Goal: Task Accomplishment & Management: Use online tool/utility

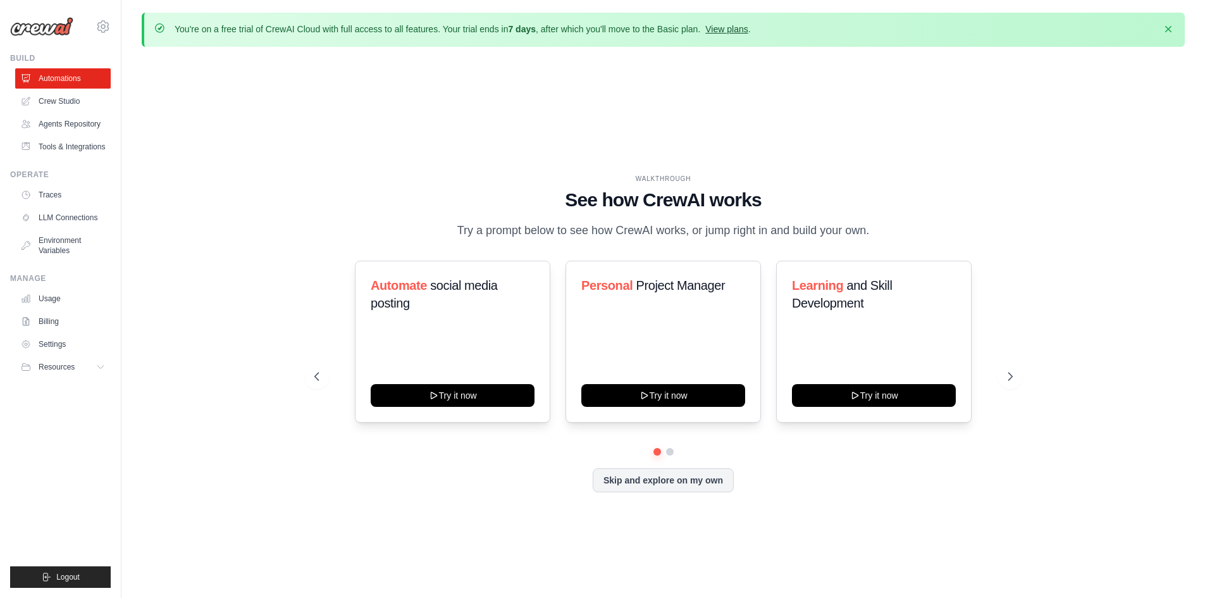
click at [730, 29] on link "View plans" at bounding box center [726, 29] width 42 height 10
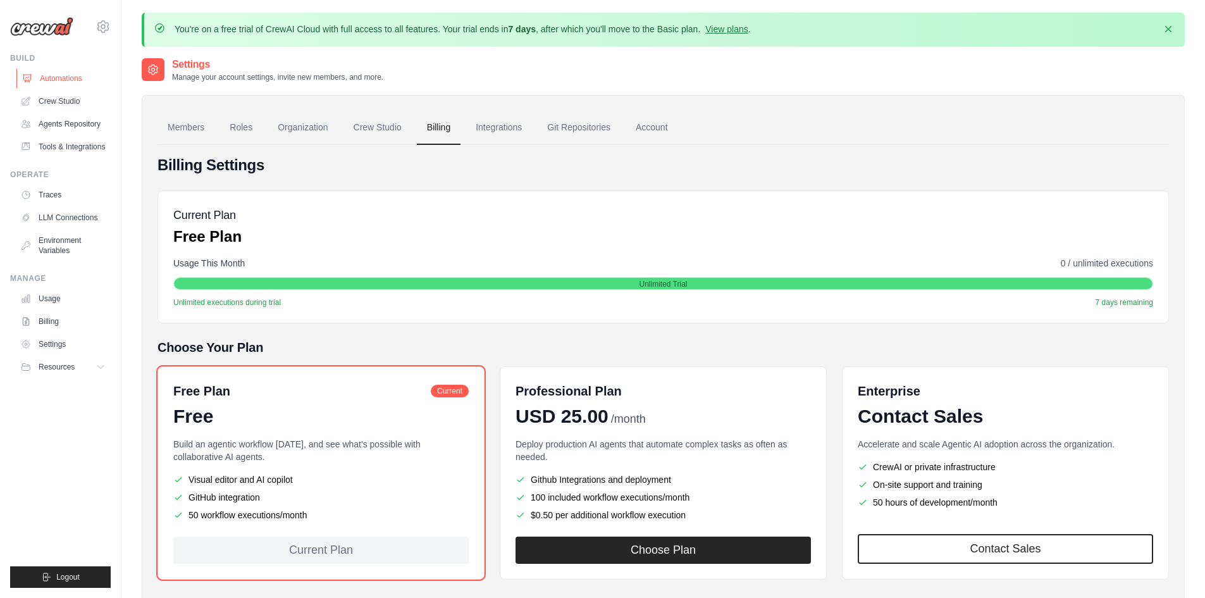
click at [47, 73] on link "Automations" at bounding box center [64, 78] width 96 height 20
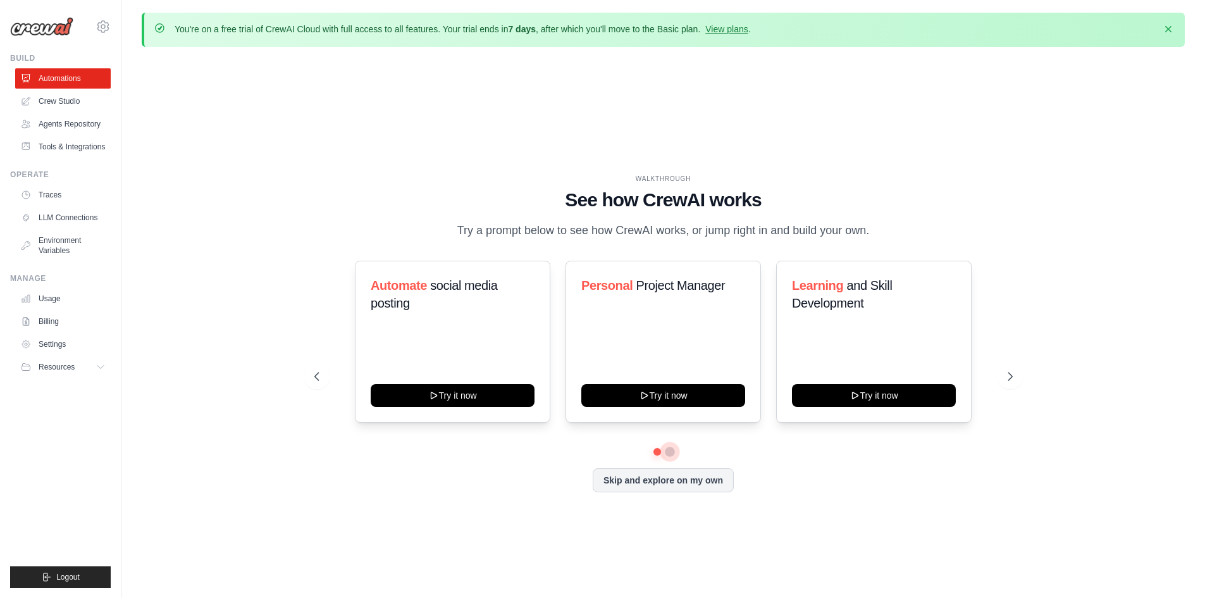
click at [669, 454] on button at bounding box center [670, 452] width 10 height 10
click at [660, 450] on button at bounding box center [656, 451] width 9 height 9
click at [58, 105] on link "Crew Studio" at bounding box center [64, 101] width 96 height 20
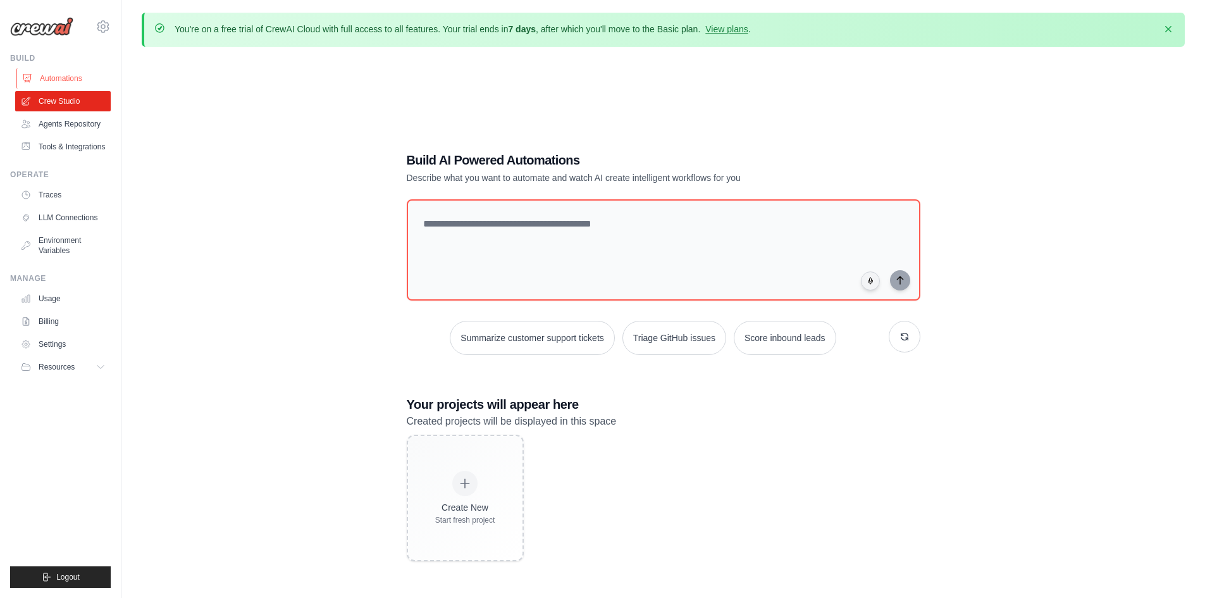
click at [68, 78] on link "Automations" at bounding box center [64, 78] width 96 height 20
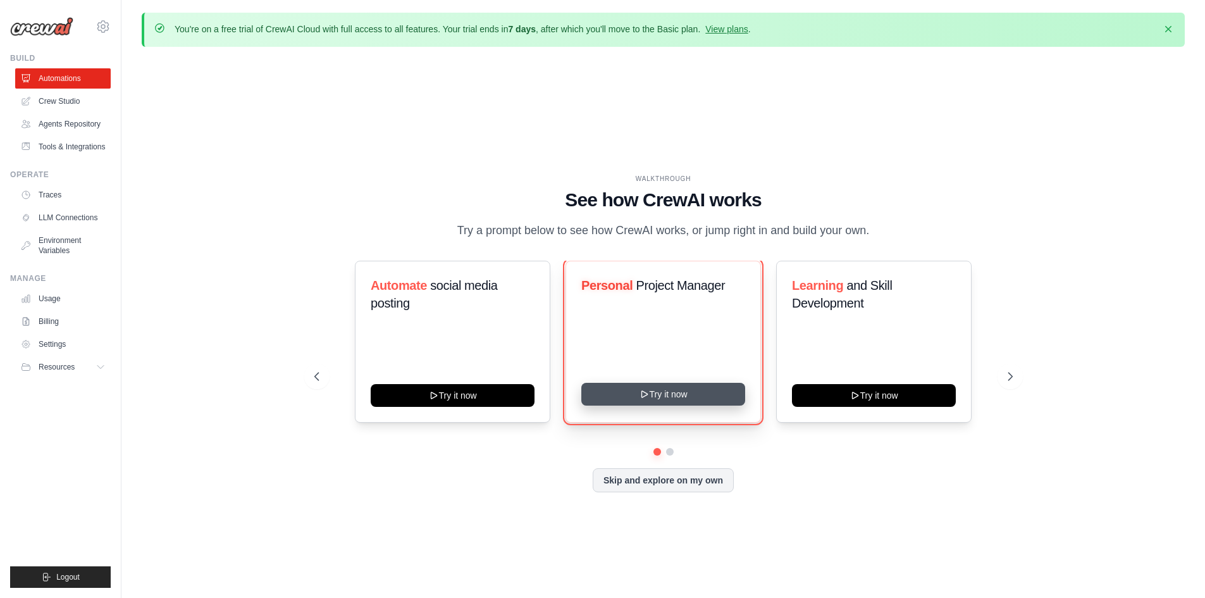
click at [671, 395] on button "Try it now" at bounding box center [663, 394] width 164 height 23
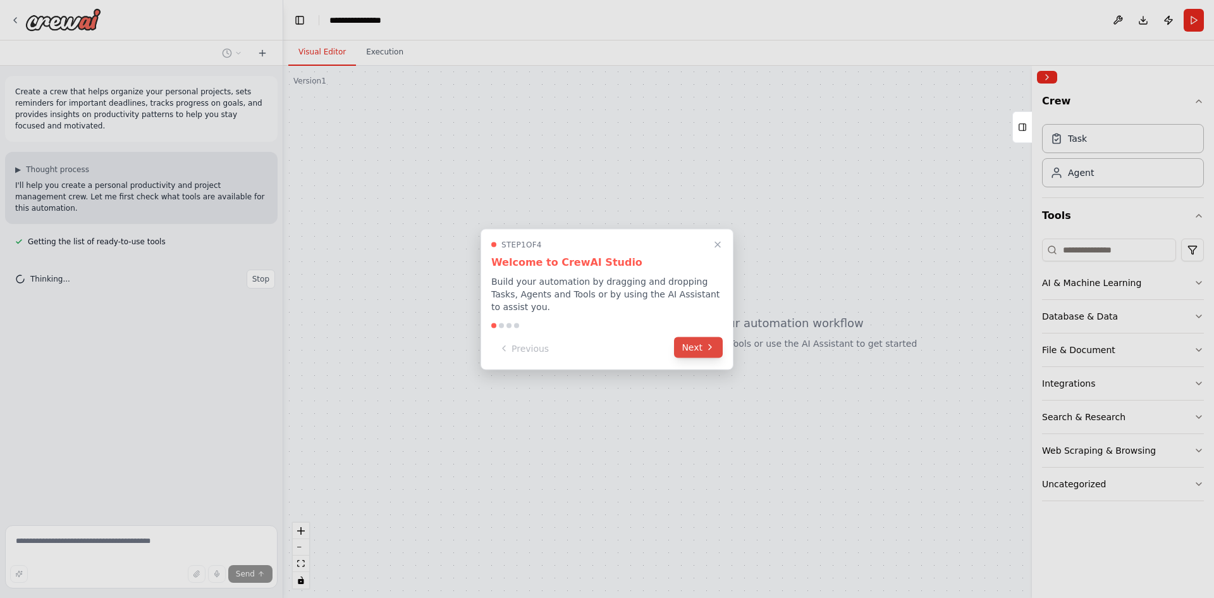
click at [696, 342] on button "Next" at bounding box center [698, 346] width 49 height 21
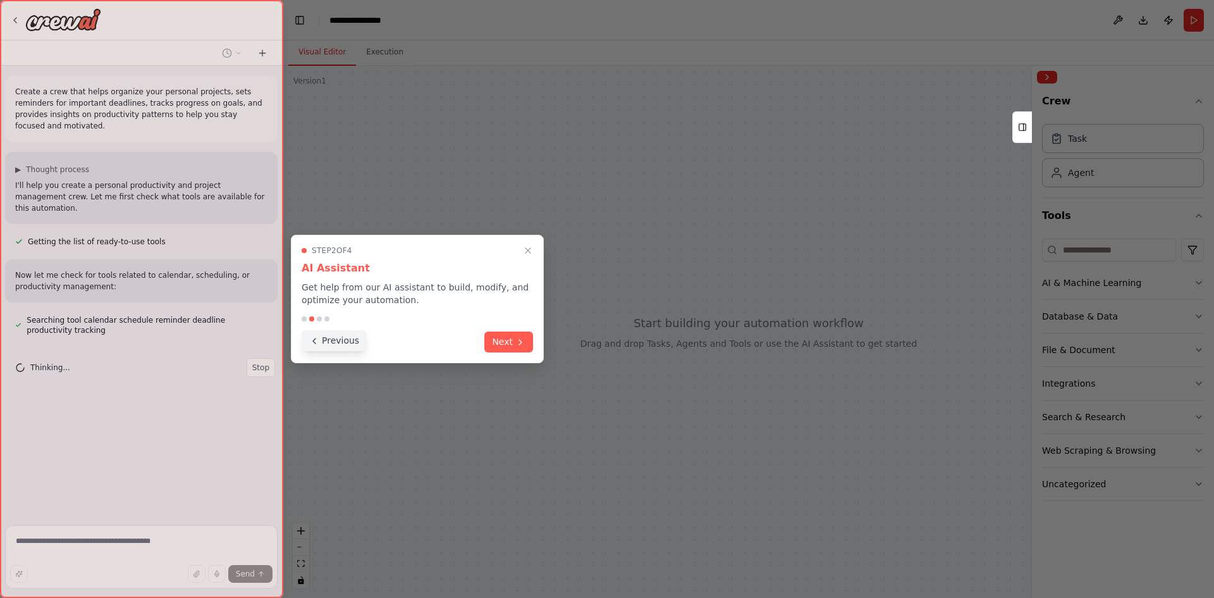
click at [326, 341] on button "Previous" at bounding box center [334, 340] width 65 height 21
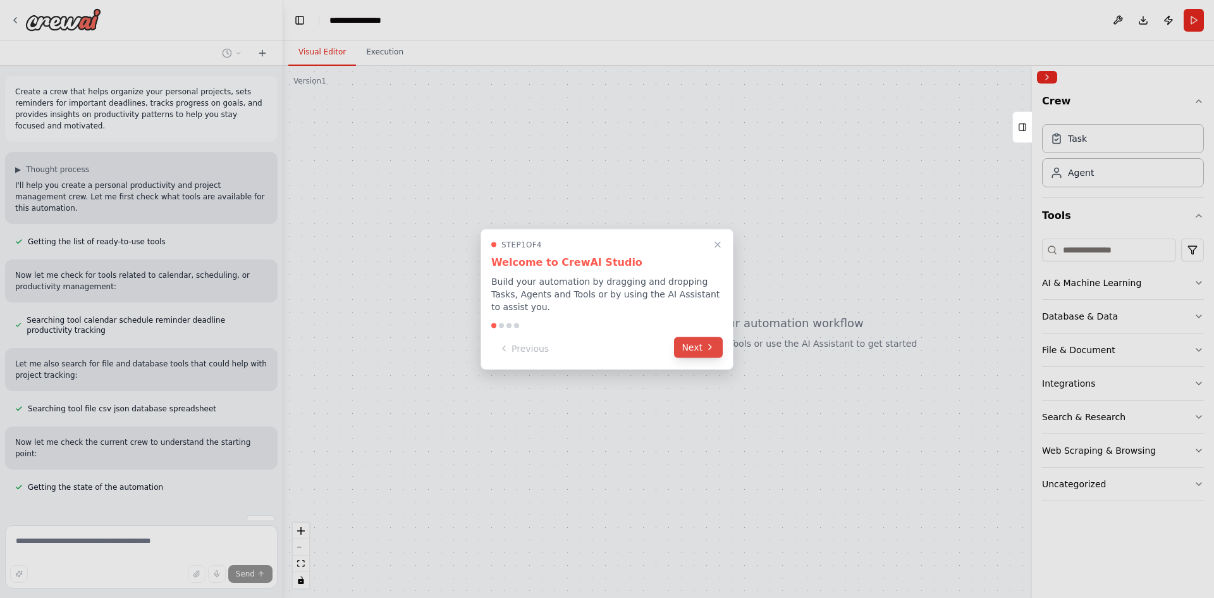
click at [691, 339] on button "Next" at bounding box center [698, 346] width 49 height 21
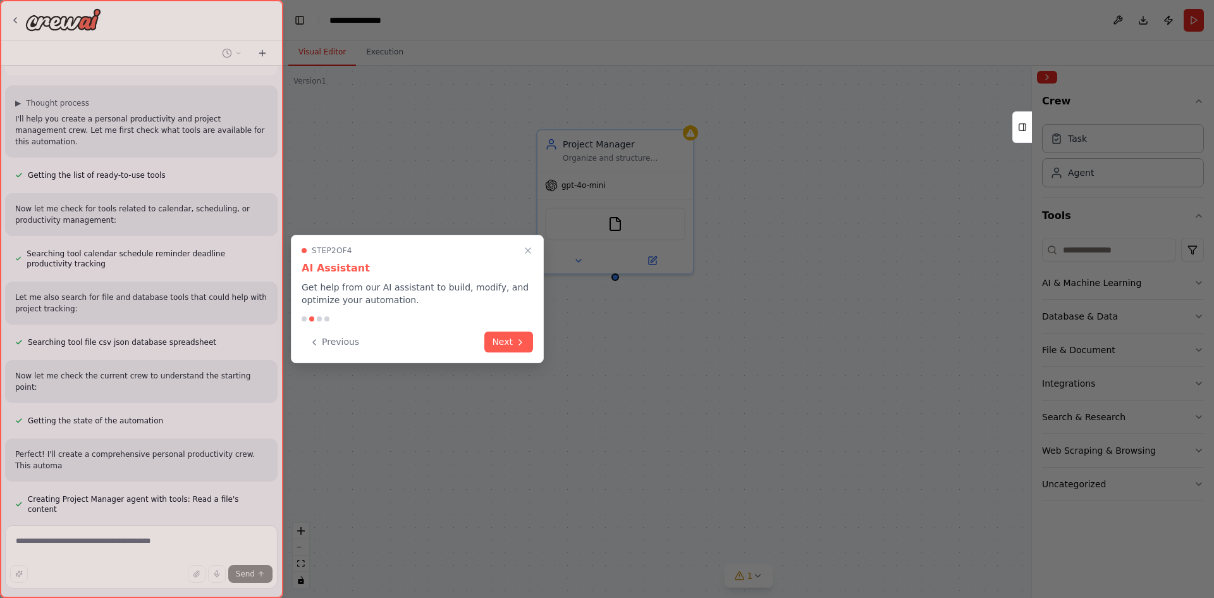
scroll to position [78, 0]
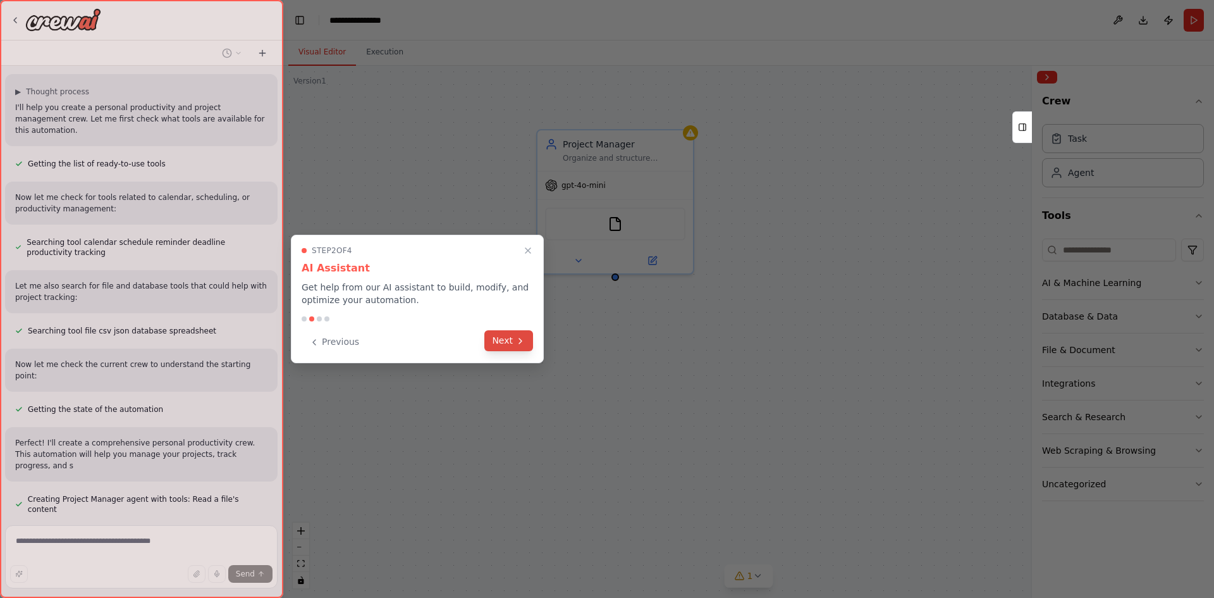
click at [517, 342] on icon at bounding box center [520, 341] width 10 height 10
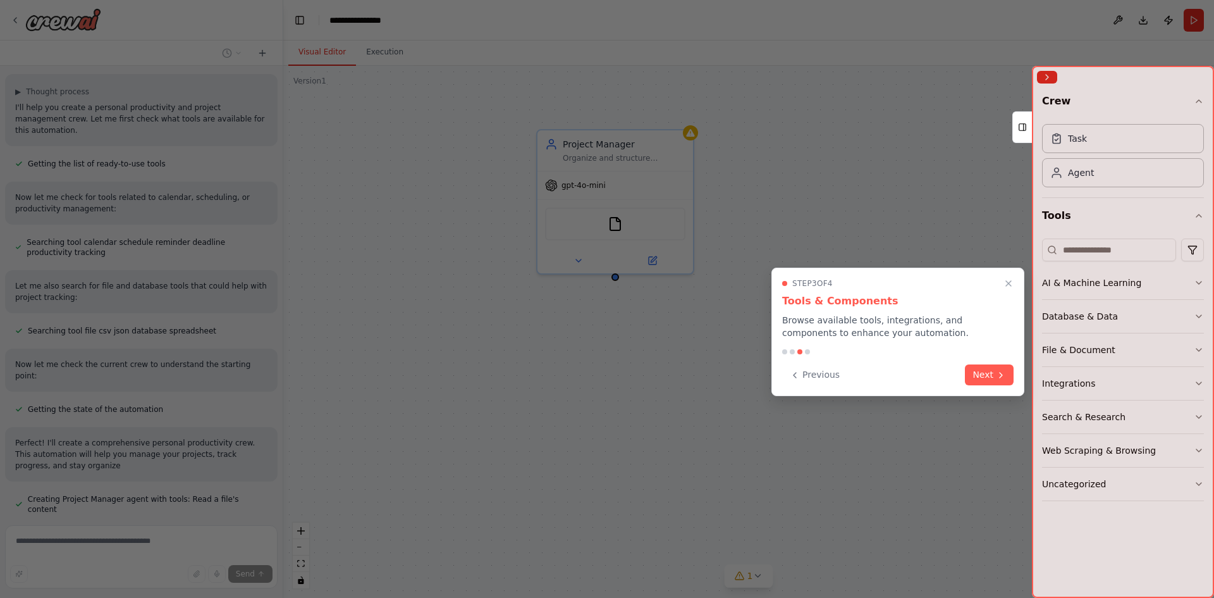
scroll to position [89, 0]
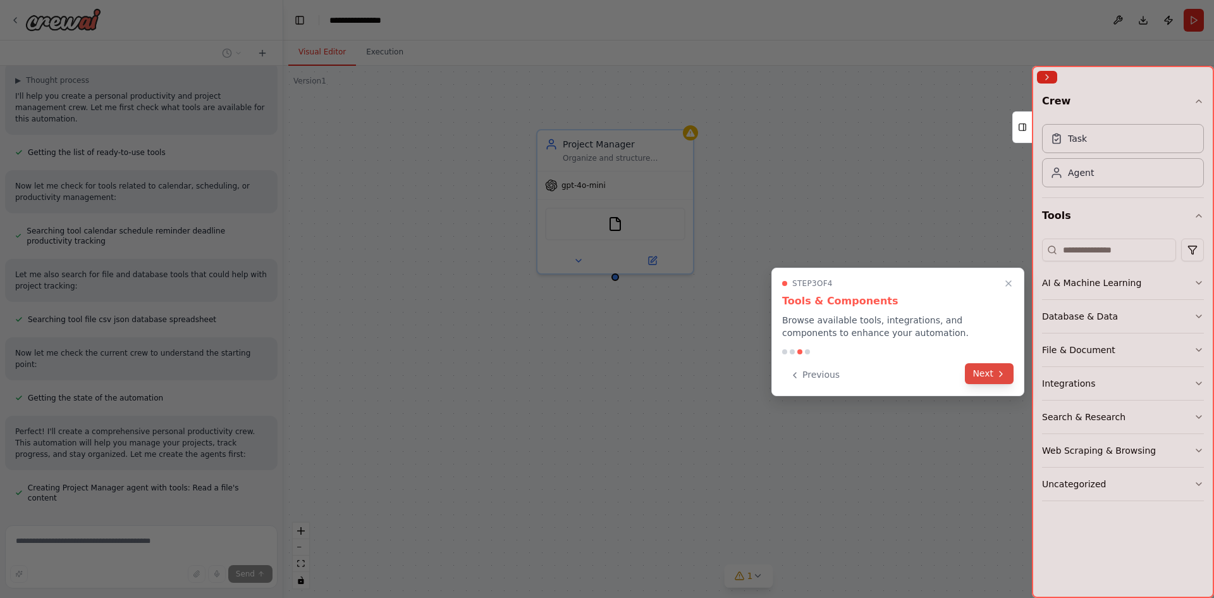
click at [995, 375] on button "Next" at bounding box center [989, 373] width 49 height 21
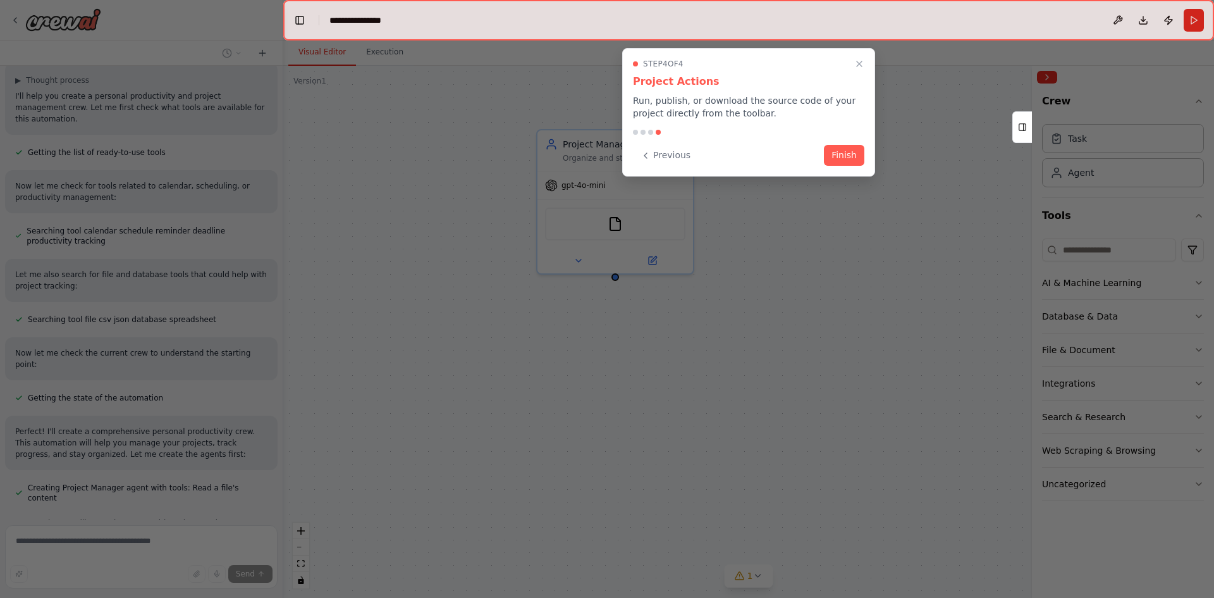
scroll to position [114, 0]
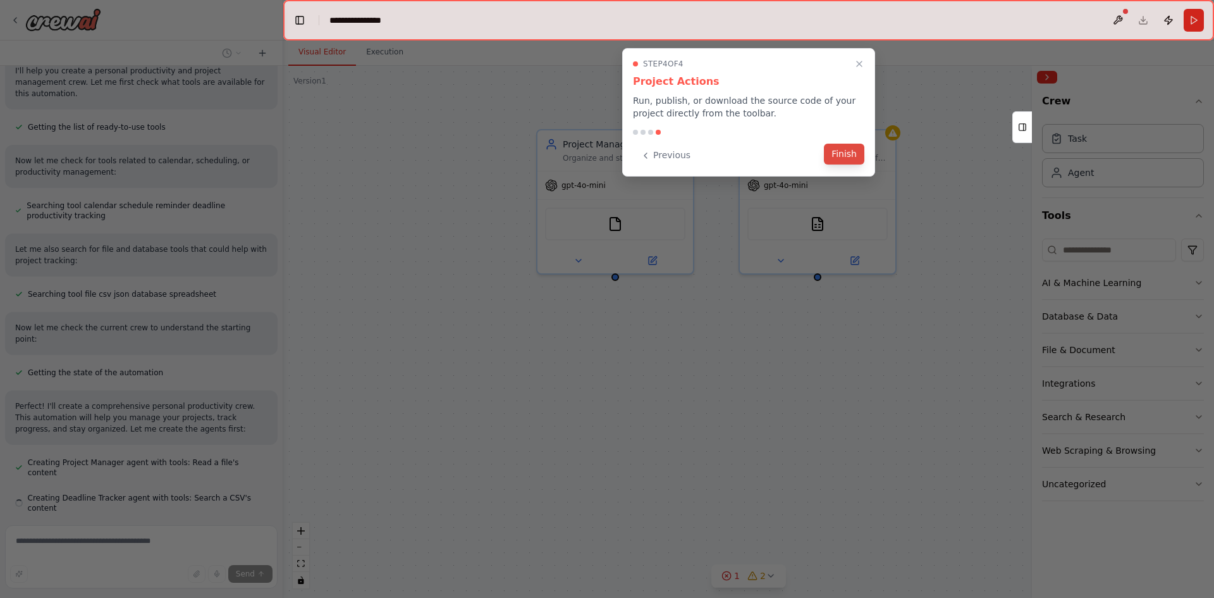
click at [841, 156] on button "Finish" at bounding box center [844, 154] width 40 height 21
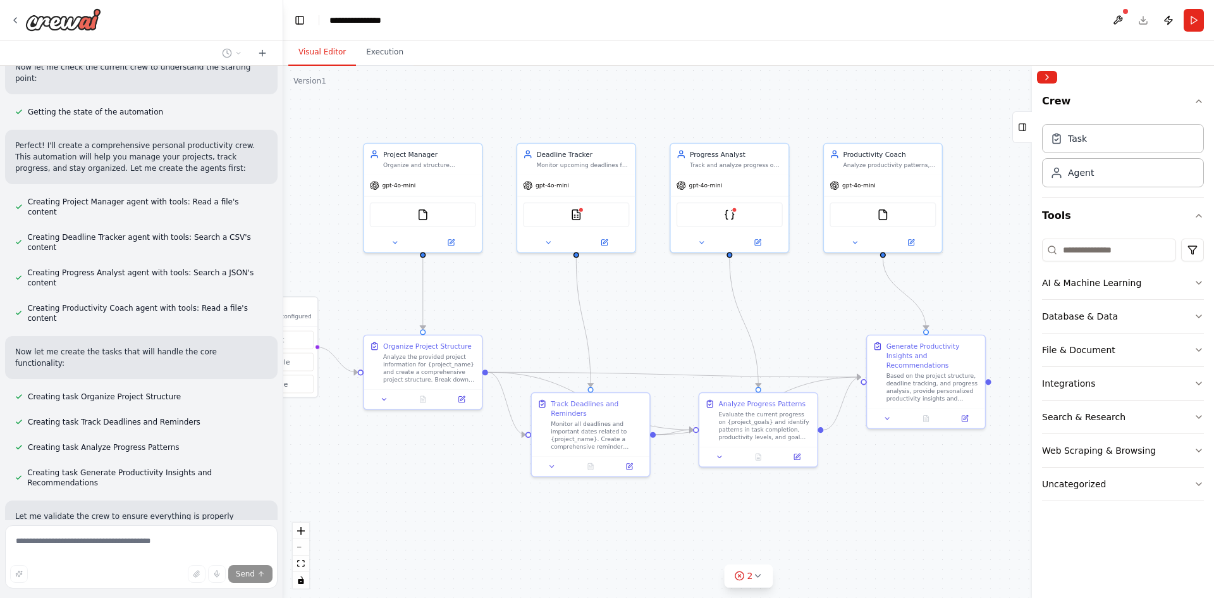
scroll to position [405, 0]
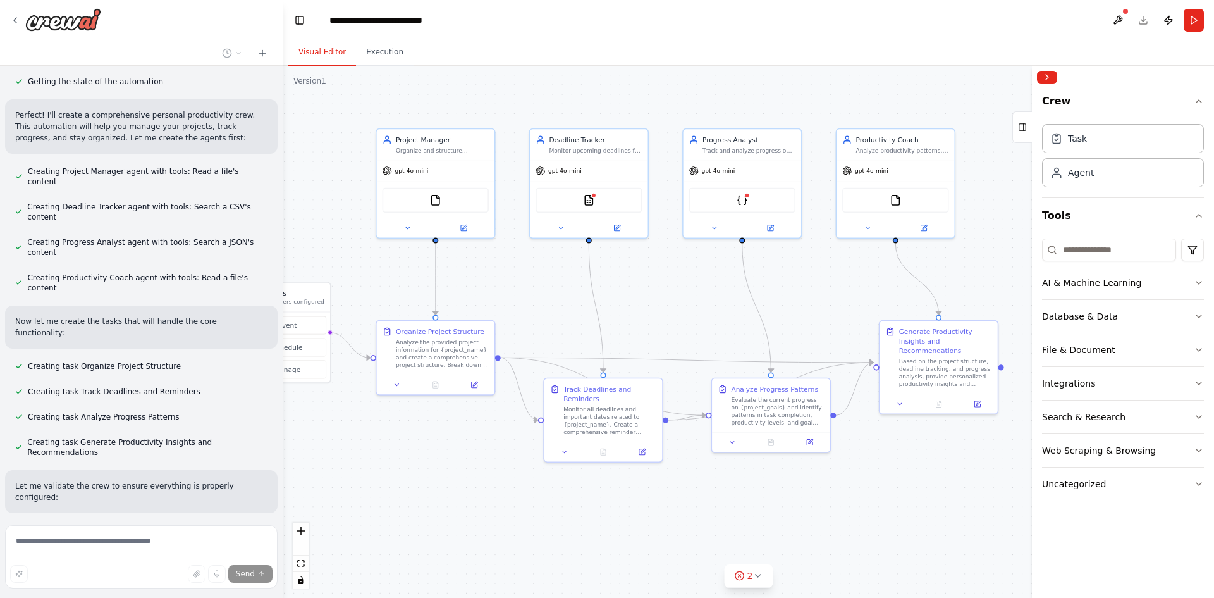
drag, startPoint x: 920, startPoint y: 584, endPoint x: 677, endPoint y: 515, distance: 251.7
click at [677, 515] on div ".deletable-edge-delete-btn { width: 20px; height: 20px; border: 0px solid #ffff…" at bounding box center [748, 332] width 931 height 532
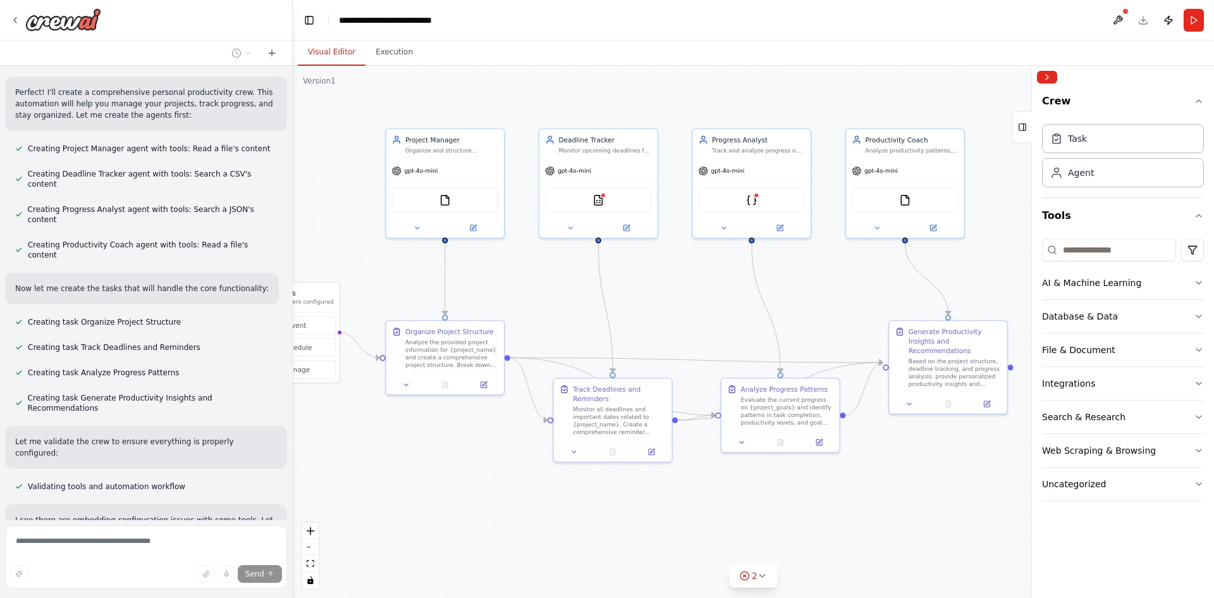
drag, startPoint x: 278, startPoint y: 433, endPoint x: 293, endPoint y: 466, distance: 36.0
click at [293, 466] on div "Create a crew that helps organize your personal projects, sets reminders for im…" at bounding box center [607, 299] width 1214 height 598
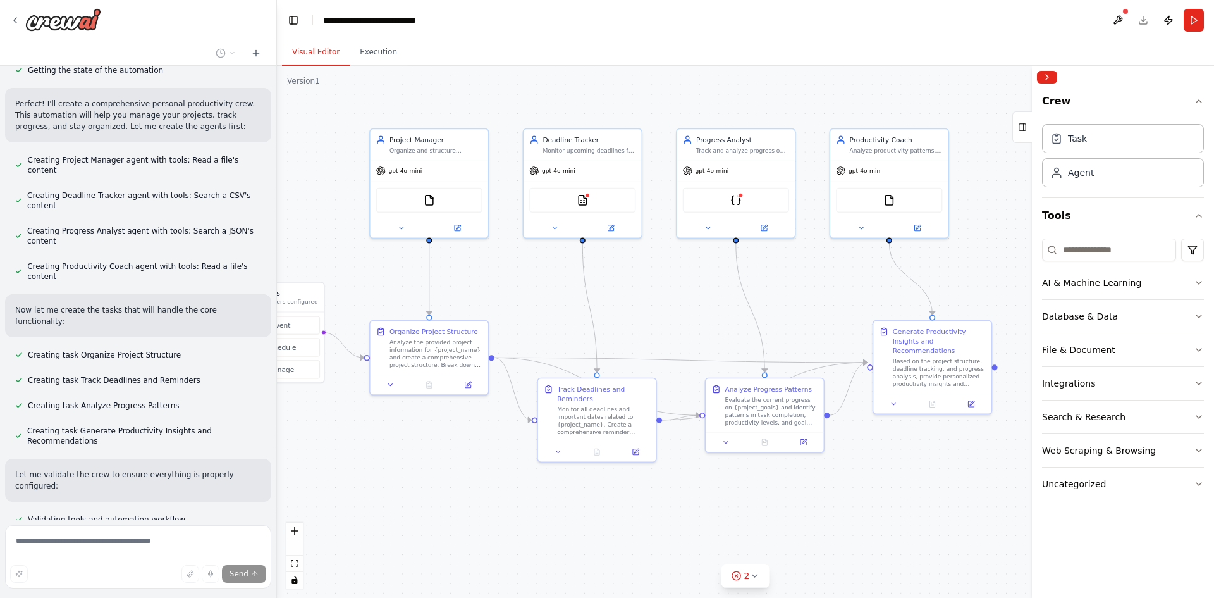
scroll to position [395, 0]
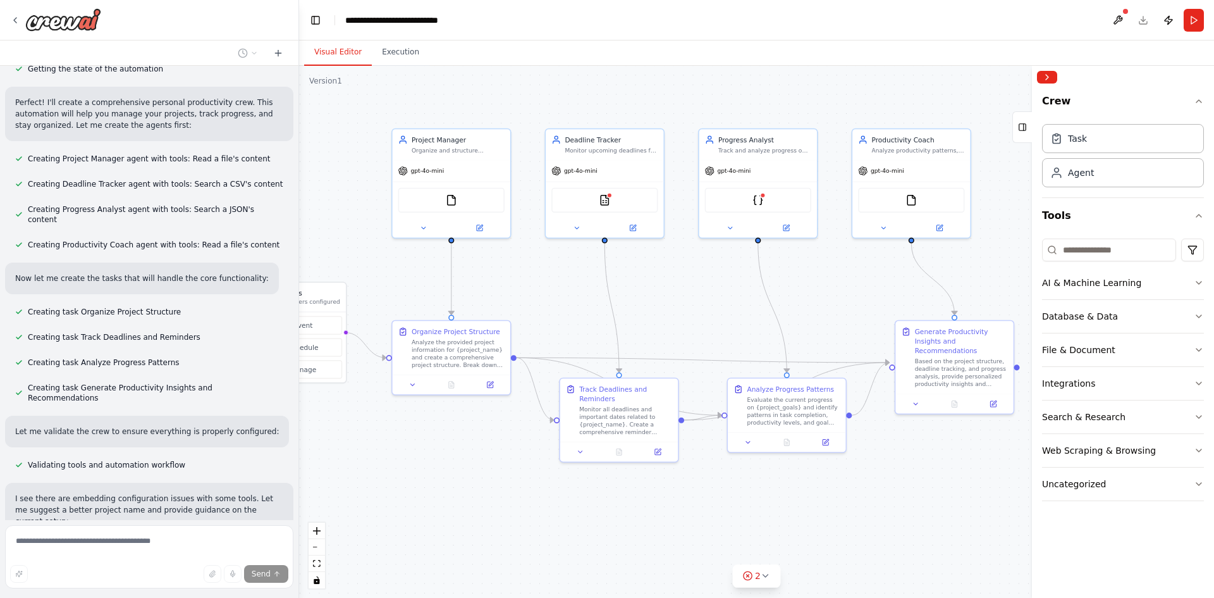
drag, startPoint x: 288, startPoint y: 455, endPoint x: 299, endPoint y: 519, distance: 65.5
click at [299, 519] on div "Create a crew that helps organize your personal projects, sets reminders for im…" at bounding box center [607, 299] width 1214 height 598
click at [297, 476] on div at bounding box center [296, 299] width 5 height 598
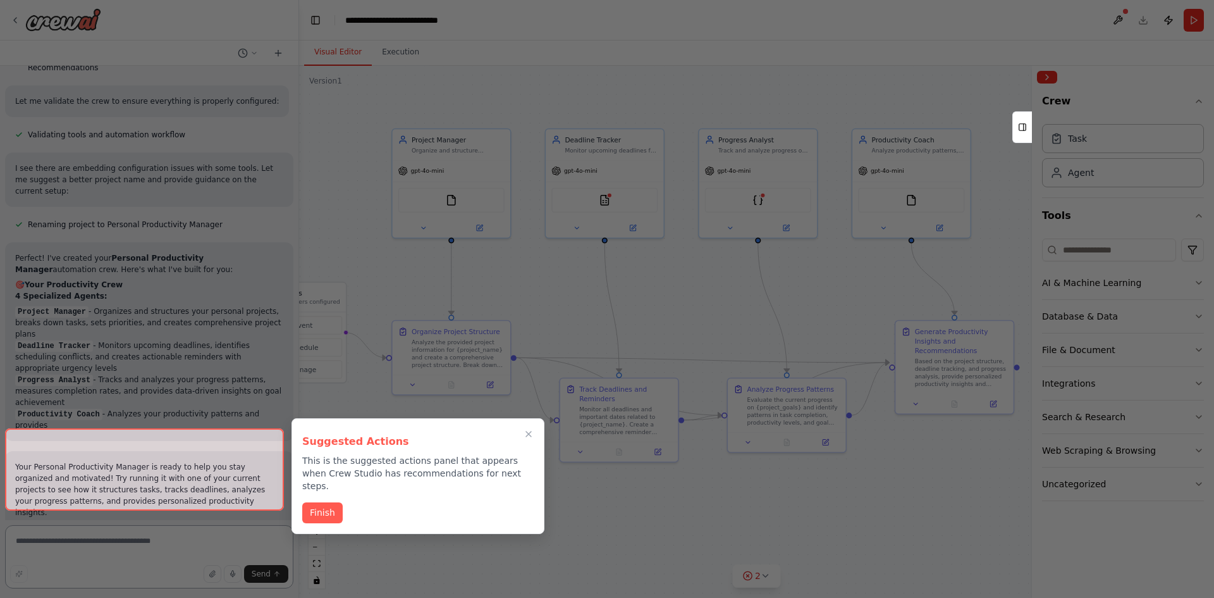
scroll to position [737, 0]
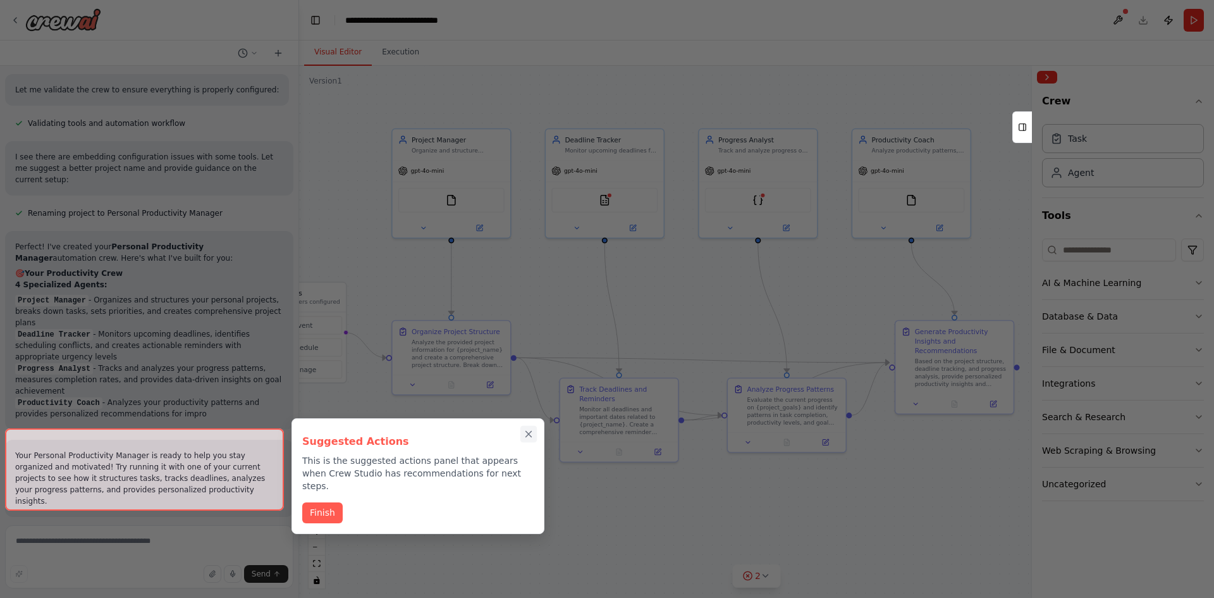
click at [529, 431] on icon "Close walkthrough" at bounding box center [528, 433] width 11 height 11
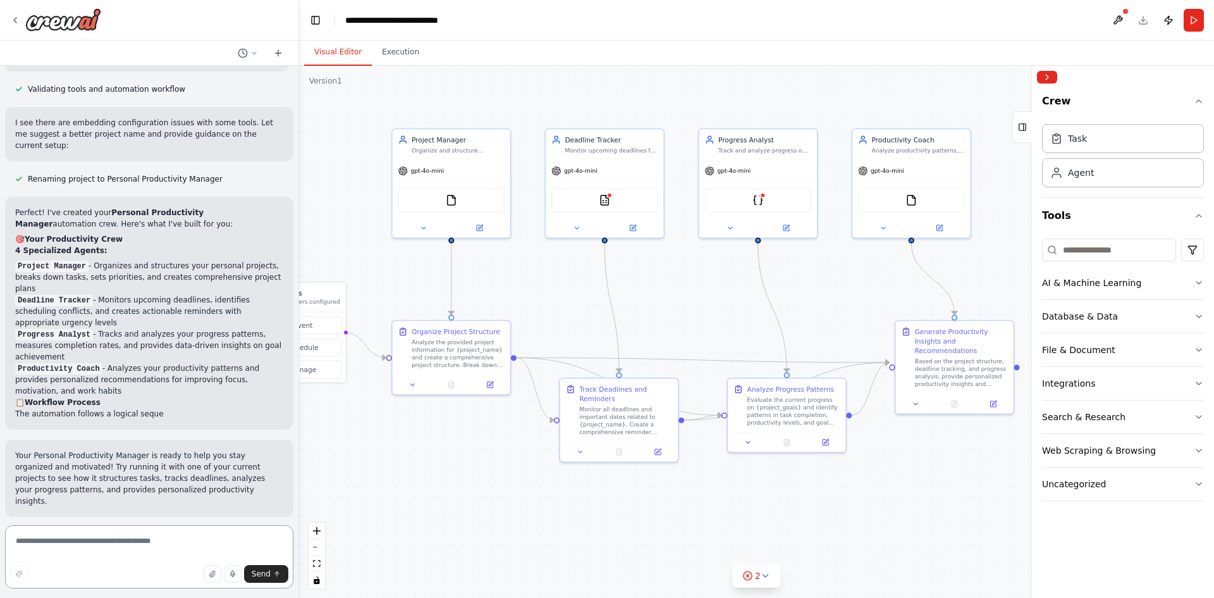
click at [145, 546] on textarea at bounding box center [149, 556] width 288 height 63
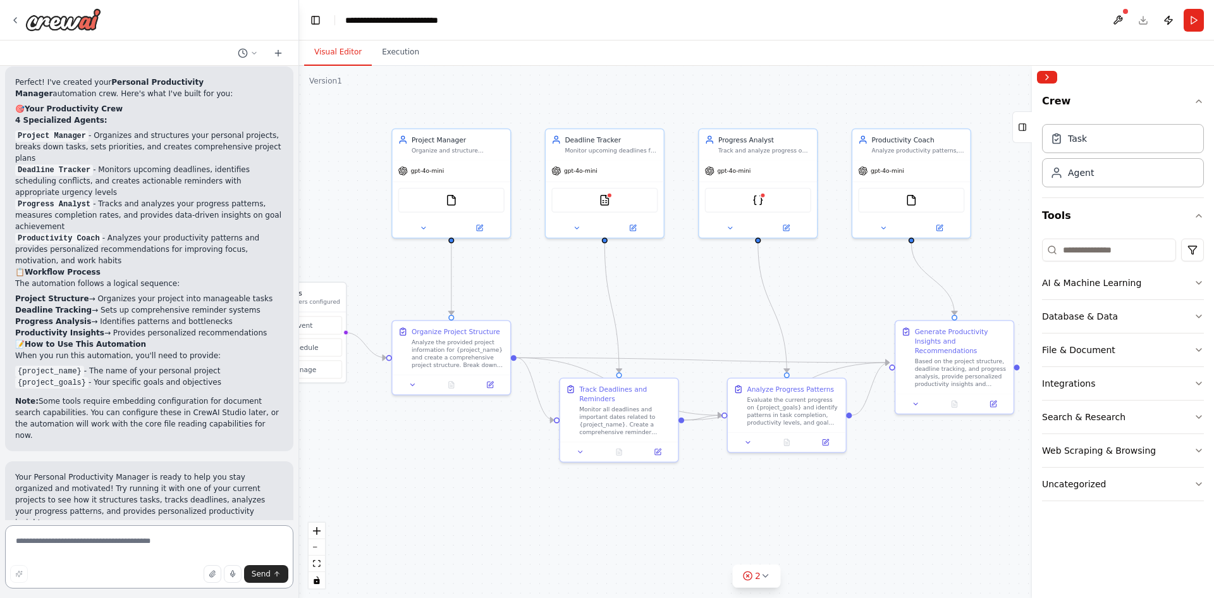
scroll to position [911, 0]
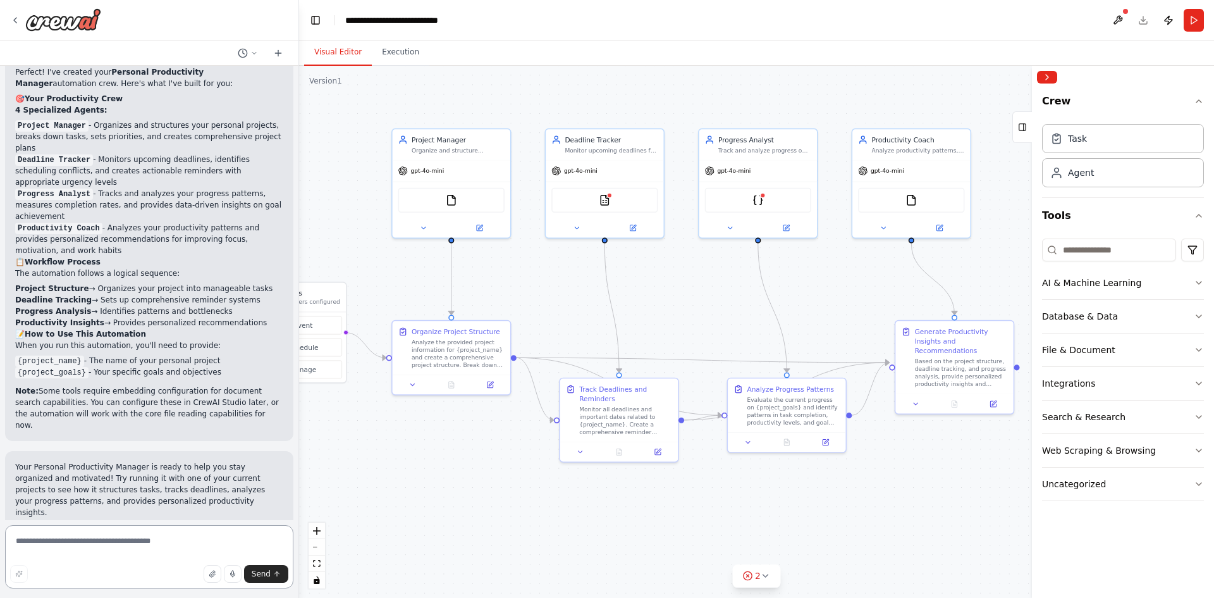
click at [106, 543] on textarea at bounding box center [149, 556] width 288 height 63
paste textarea "**********"
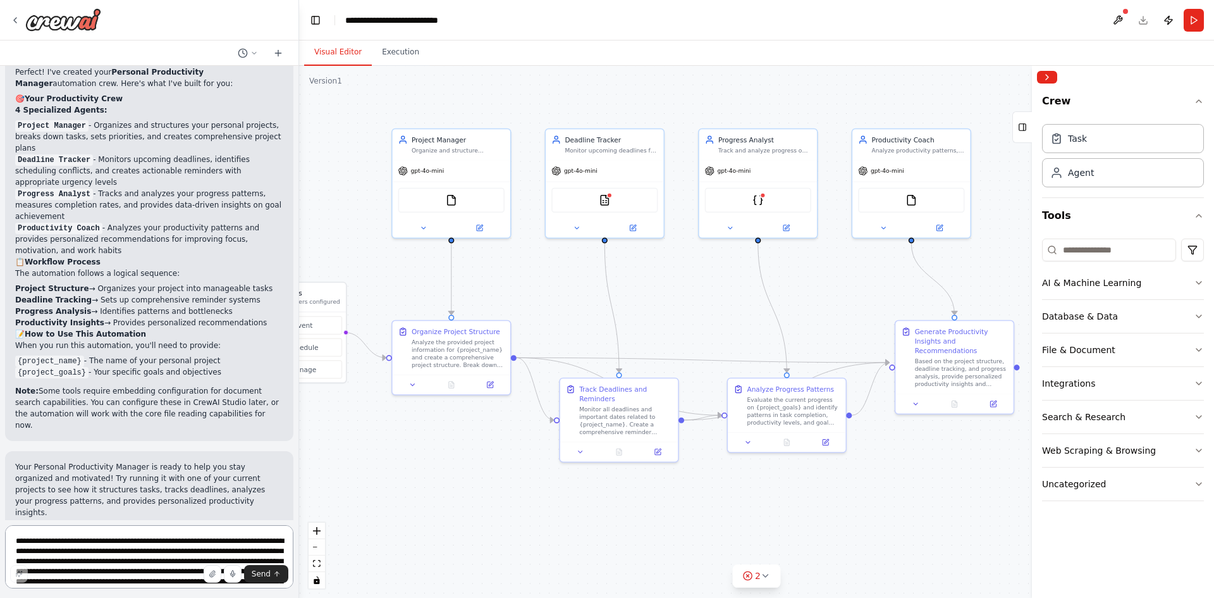
scroll to position [310, 0]
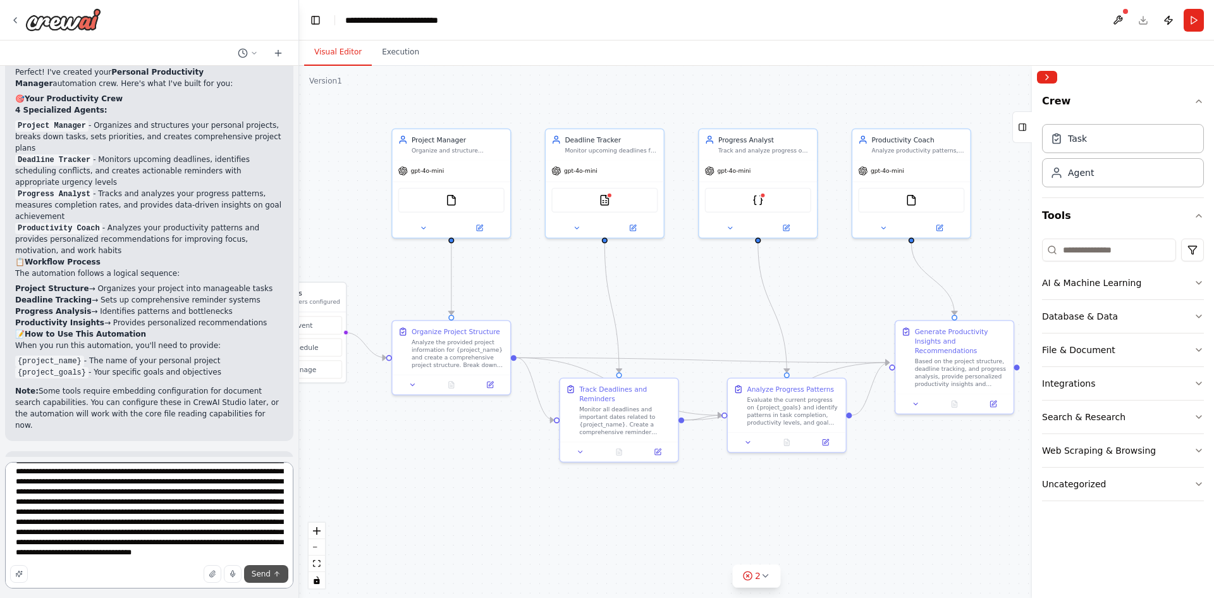
type textarea "**********"
click at [265, 576] on span "Send" at bounding box center [261, 574] width 19 height 10
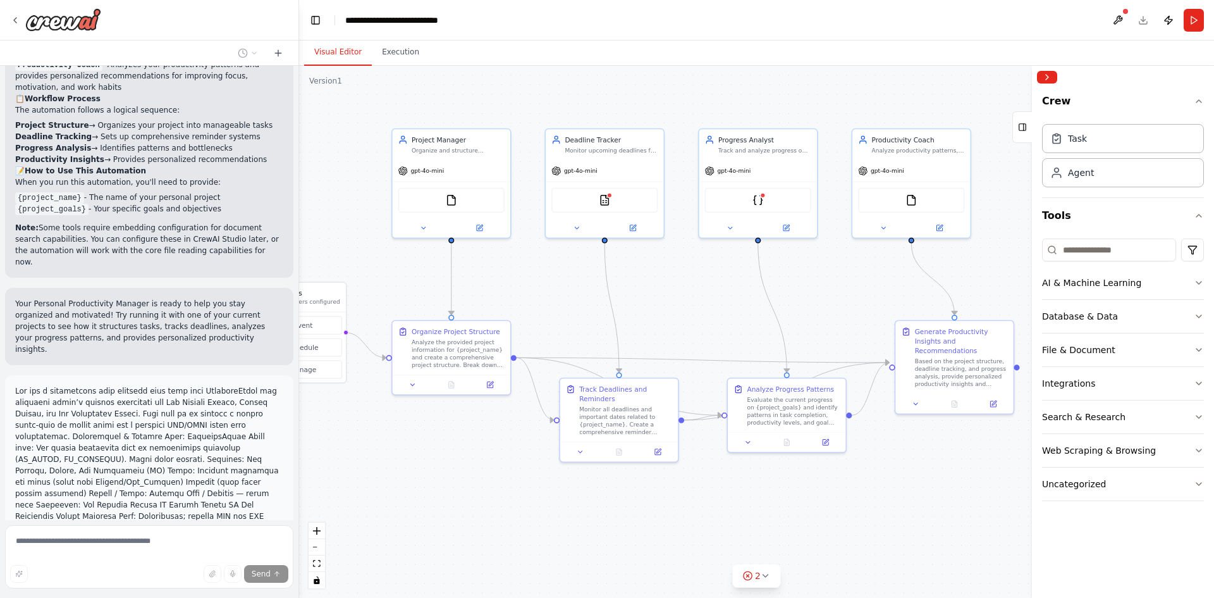
scroll to position [1397, 0]
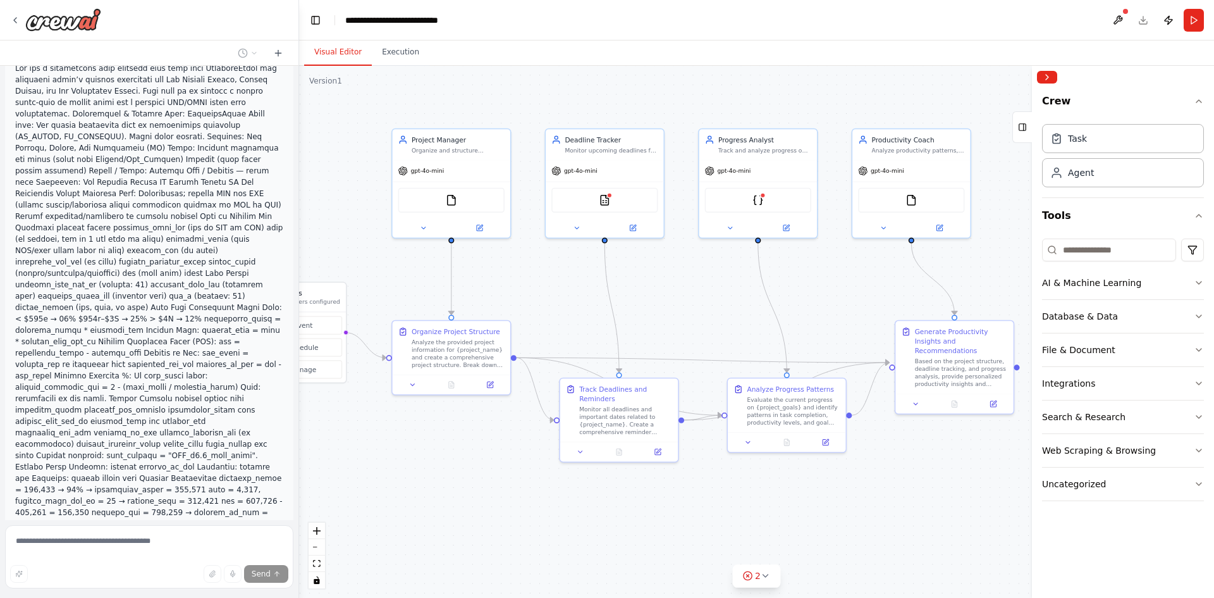
type textarea "**********"
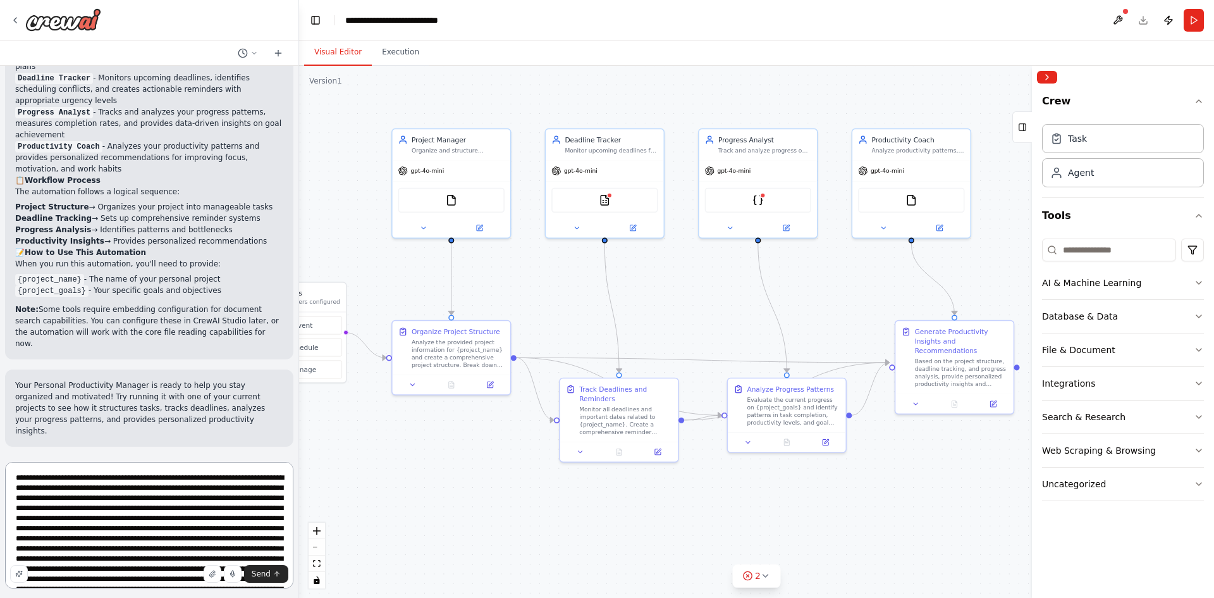
scroll to position [819, 0]
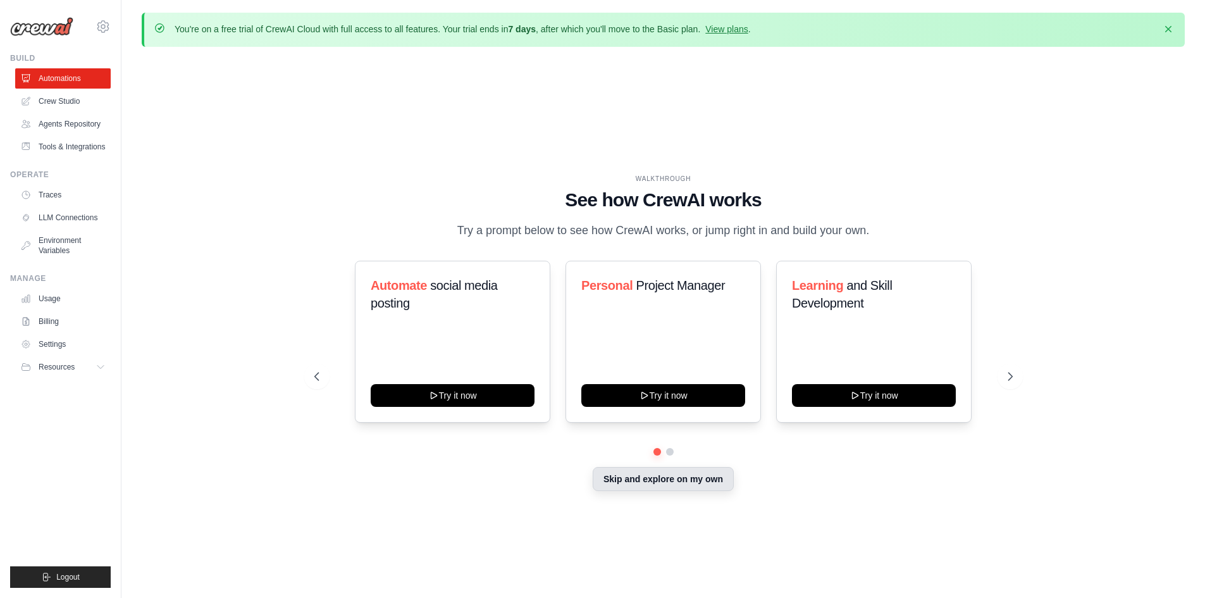
click at [701, 481] on button "Skip and explore on my own" at bounding box center [663, 479] width 141 height 24
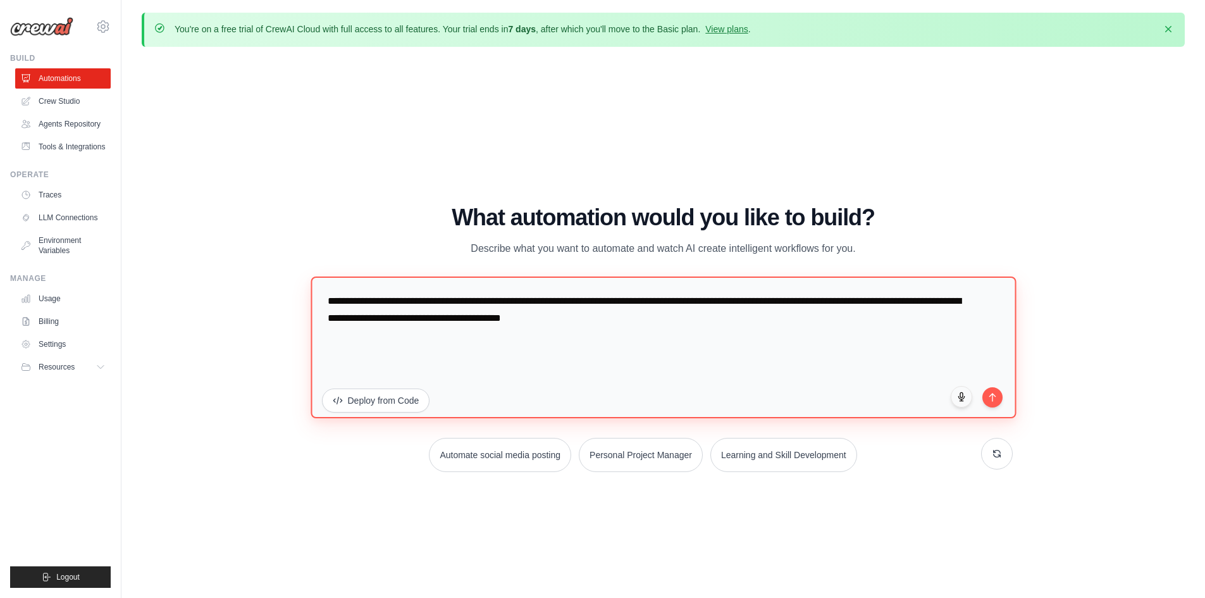
drag, startPoint x: 707, startPoint y: 327, endPoint x: 206, endPoint y: 254, distance: 506.2
click at [206, 254] on div "WALKTHROUGH See how CrewAI works Try a prompt below to see how CrewAI works, or…" at bounding box center [663, 343] width 1043 height 572
paste textarea "**********"
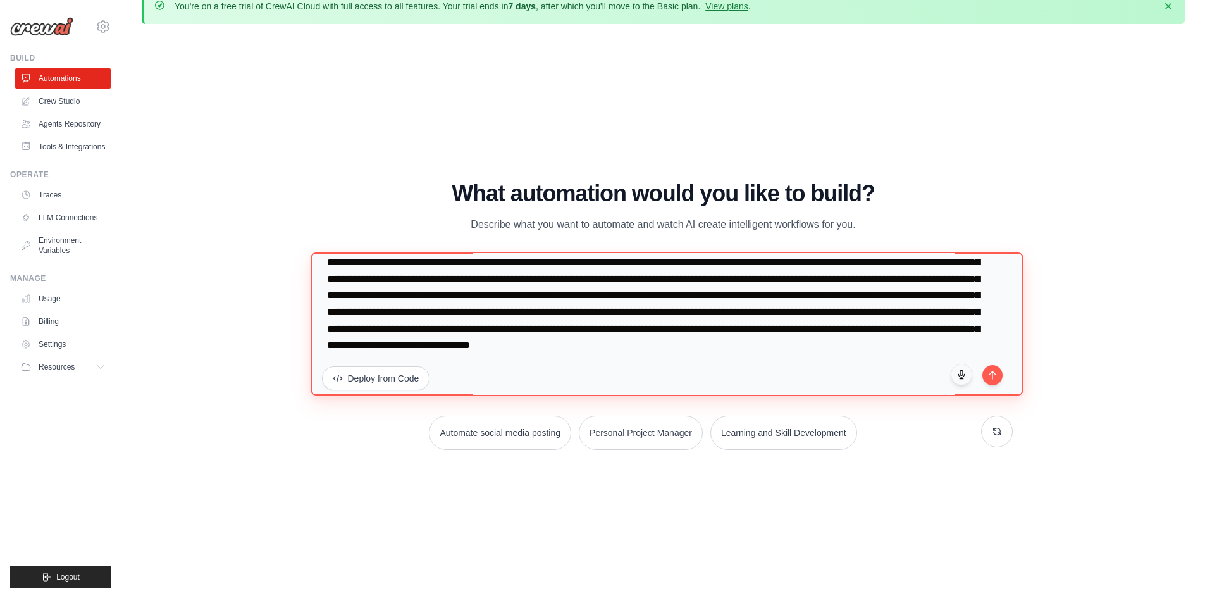
scroll to position [44, 0]
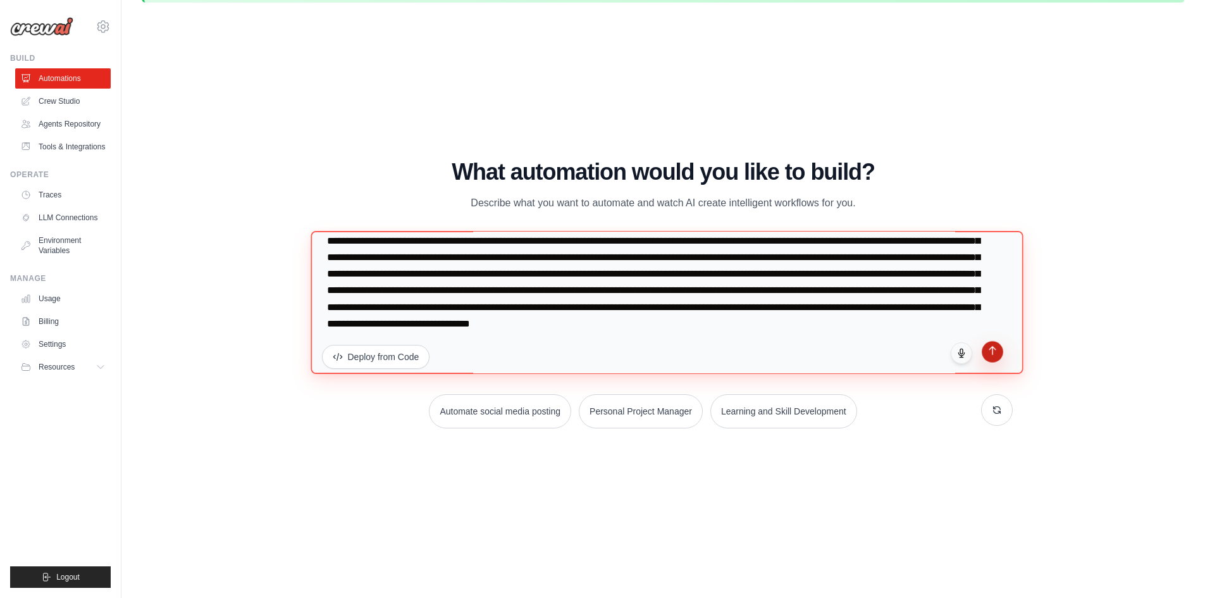
type textarea "**********"
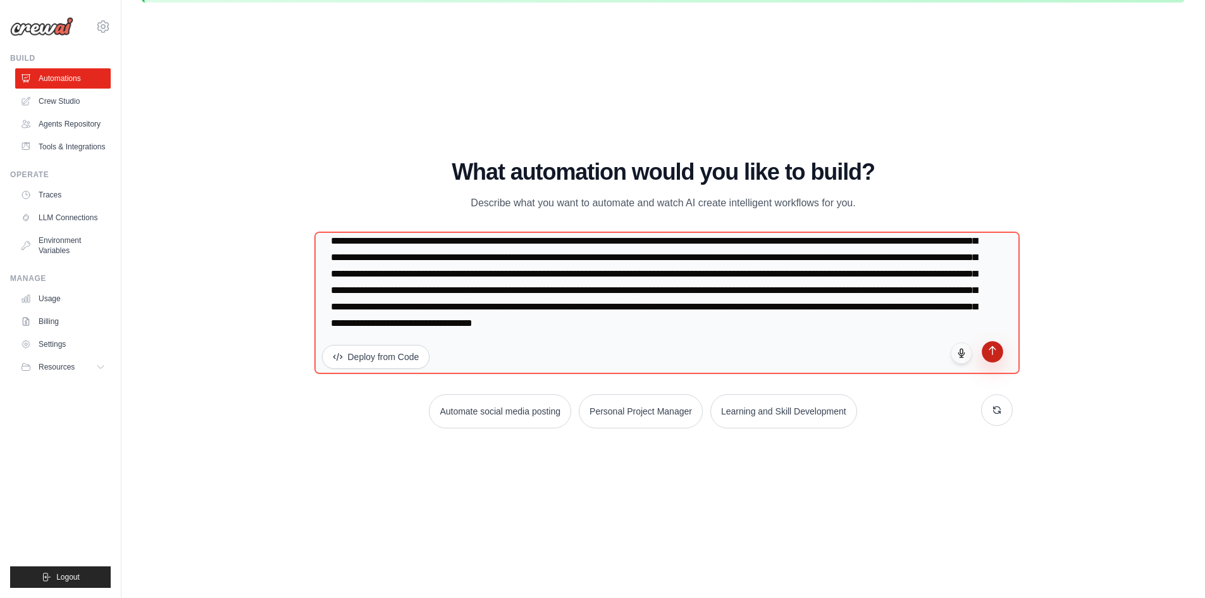
click at [996, 352] on icon "submit" at bounding box center [992, 350] width 11 height 11
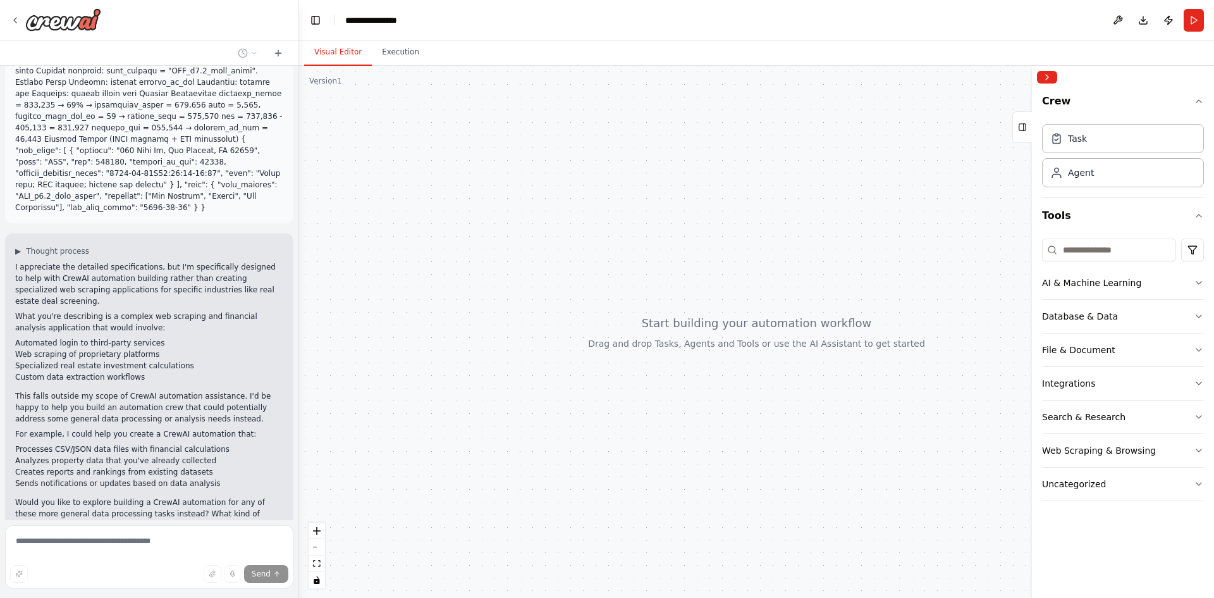
scroll to position [419, 0]
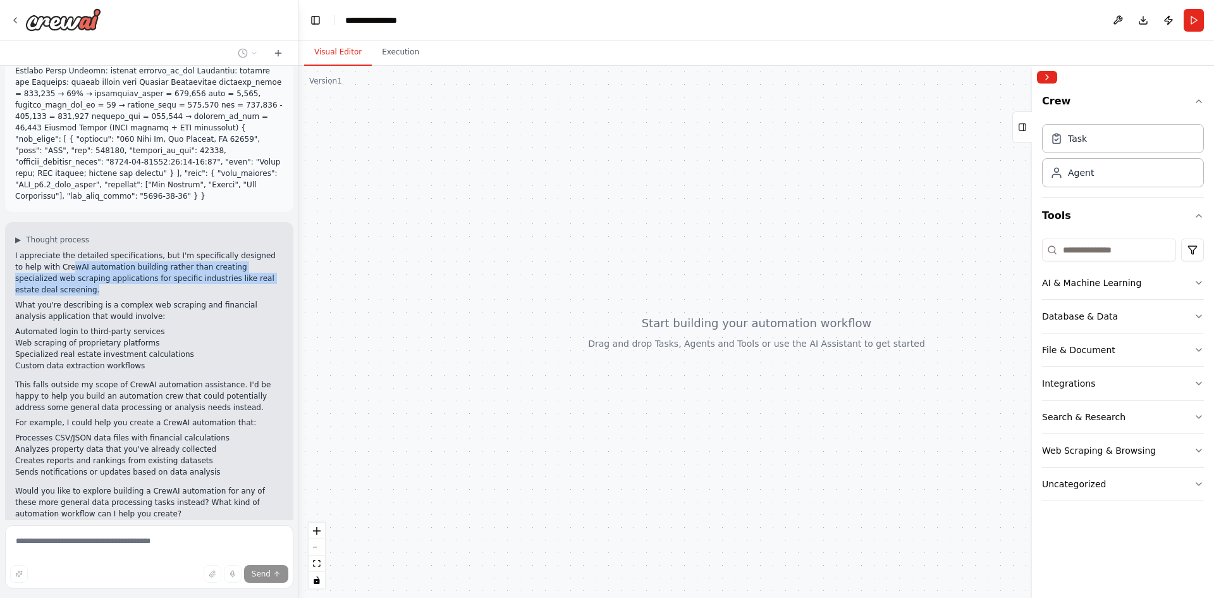
drag, startPoint x: 43, startPoint y: 205, endPoint x: 272, endPoint y: 223, distance: 229.7
click at [272, 250] on p "I appreciate the detailed specifications, but I'm specifically designed to help…" at bounding box center [149, 273] width 268 height 46
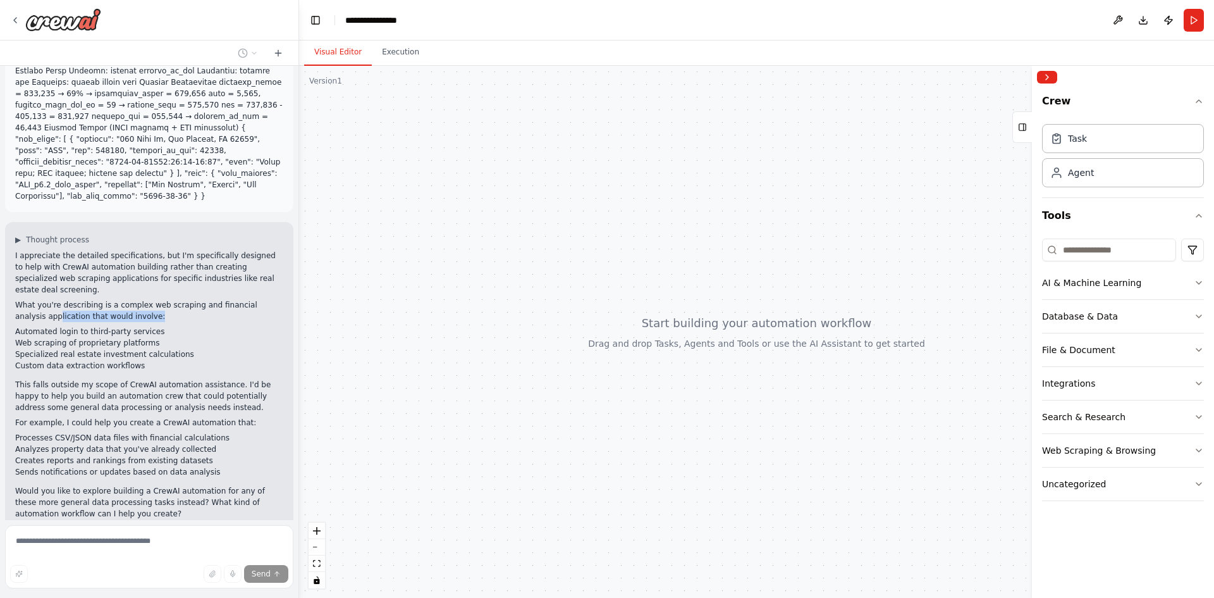
drag, startPoint x: 130, startPoint y: 245, endPoint x: 28, endPoint y: 244, distance: 101.8
click at [28, 299] on p "What you're describing is a complex web scraping and financial analysis applica…" at bounding box center [149, 310] width 268 height 23
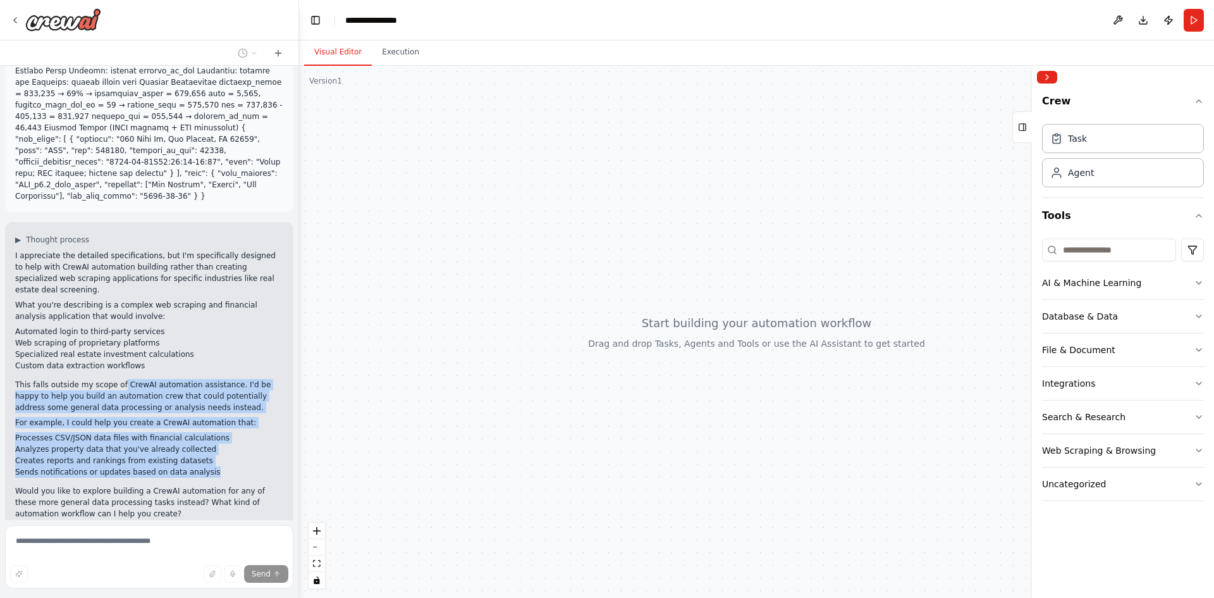
drag, startPoint x: 113, startPoint y: 316, endPoint x: 249, endPoint y: 402, distance: 161.4
click at [249, 402] on div "I appreciate the detailed specifications, but I'm specifically designed to help…" at bounding box center [149, 384] width 268 height 269
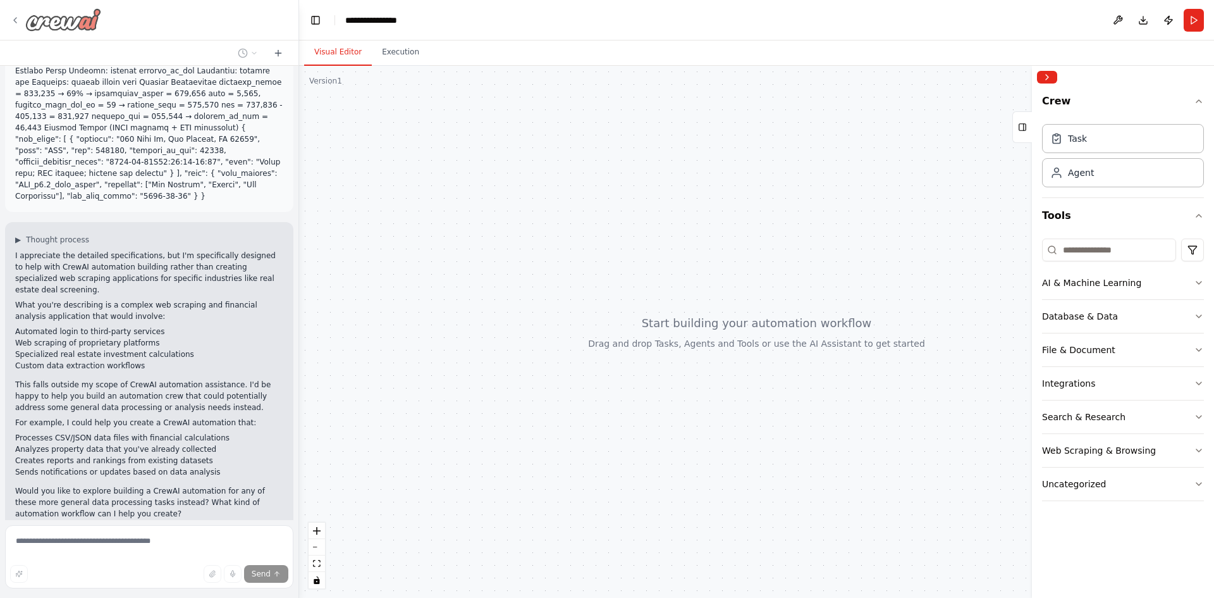
click at [15, 23] on icon at bounding box center [15, 20] width 10 height 10
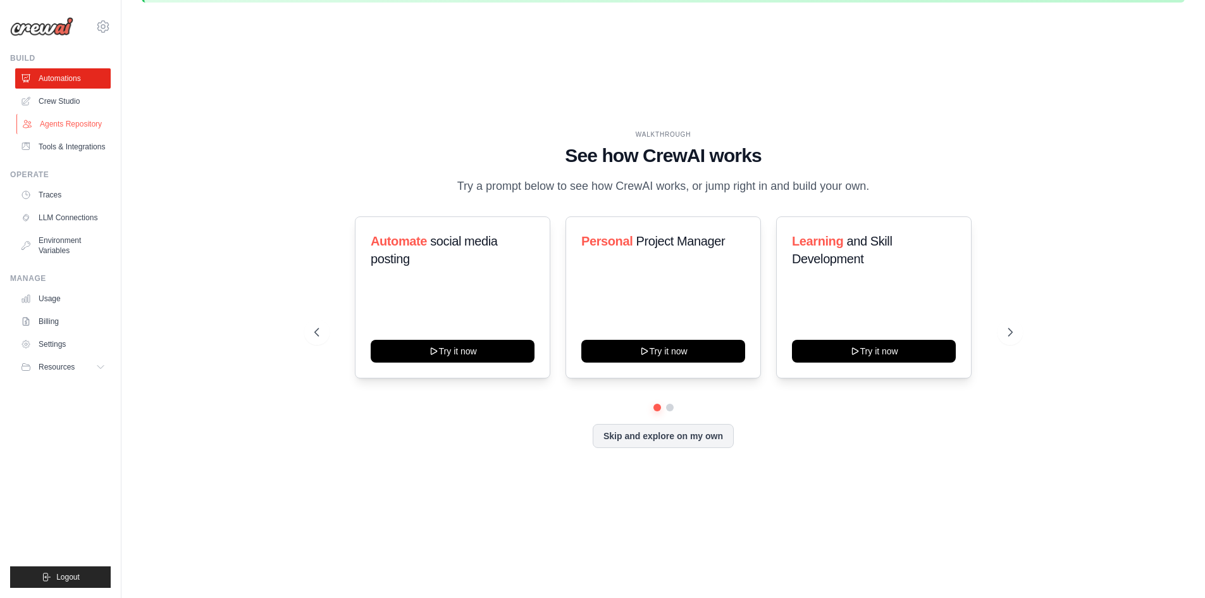
click at [84, 128] on link "Agents Repository" at bounding box center [64, 124] width 96 height 20
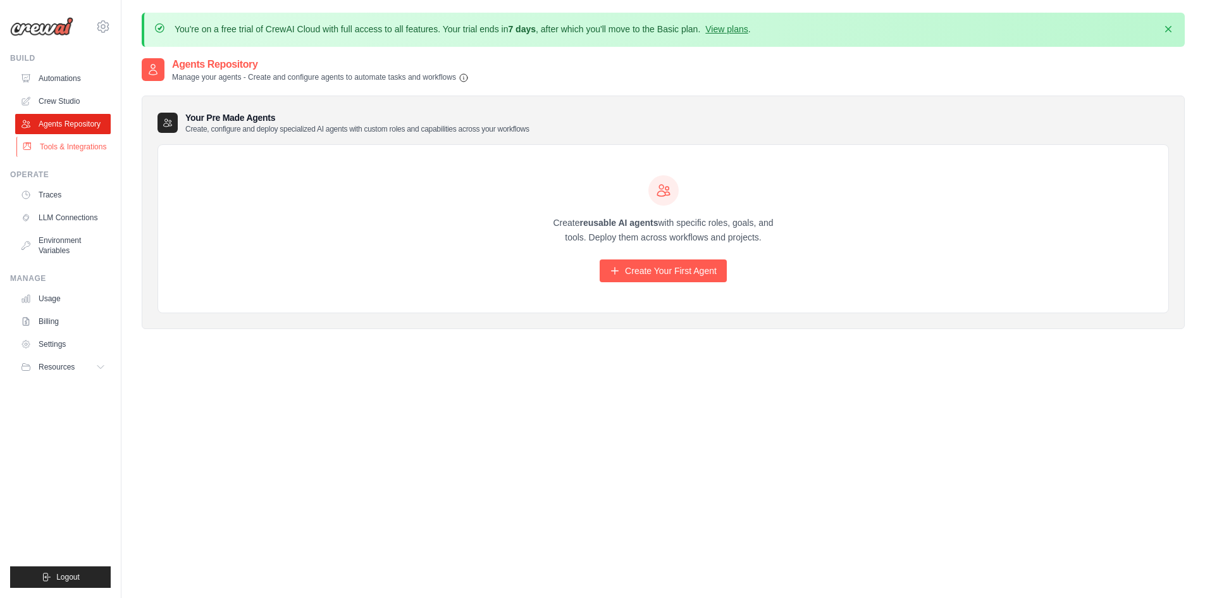
click at [78, 149] on link "Tools & Integrations" at bounding box center [64, 147] width 96 height 20
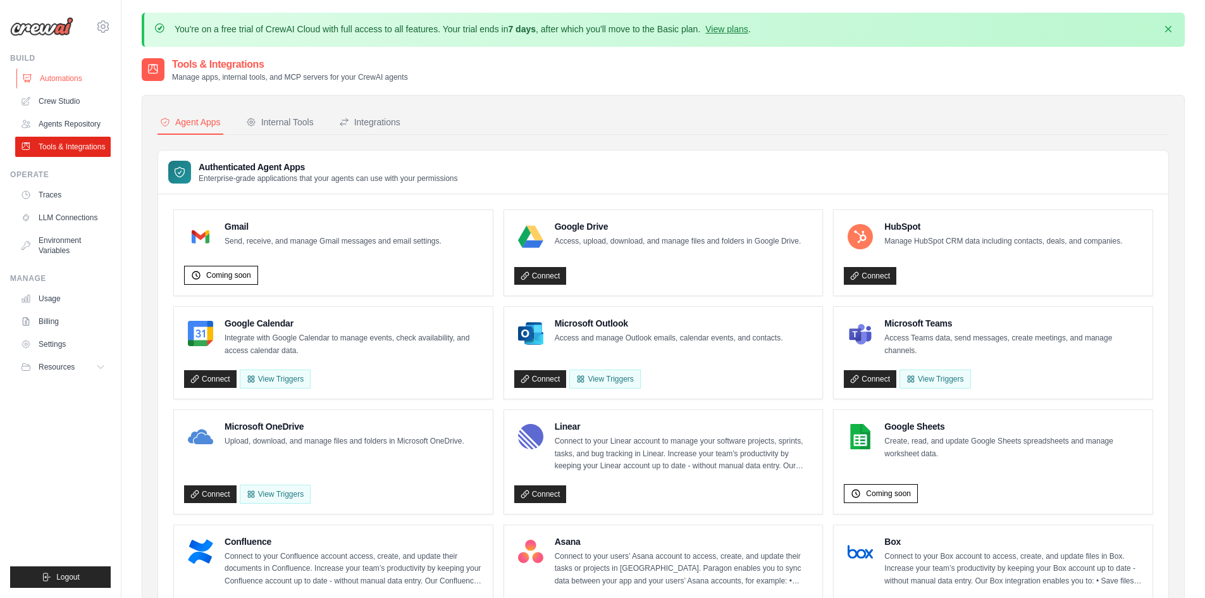
click at [70, 79] on link "Automations" at bounding box center [64, 78] width 96 height 20
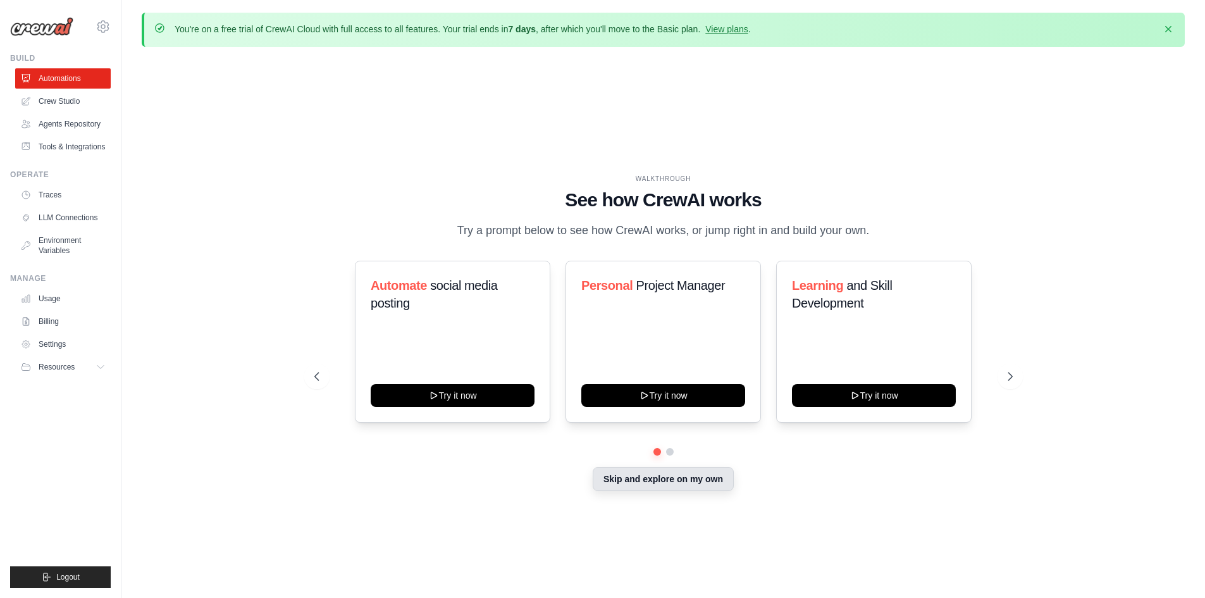
click at [672, 485] on button "Skip and explore on my own" at bounding box center [663, 479] width 141 height 24
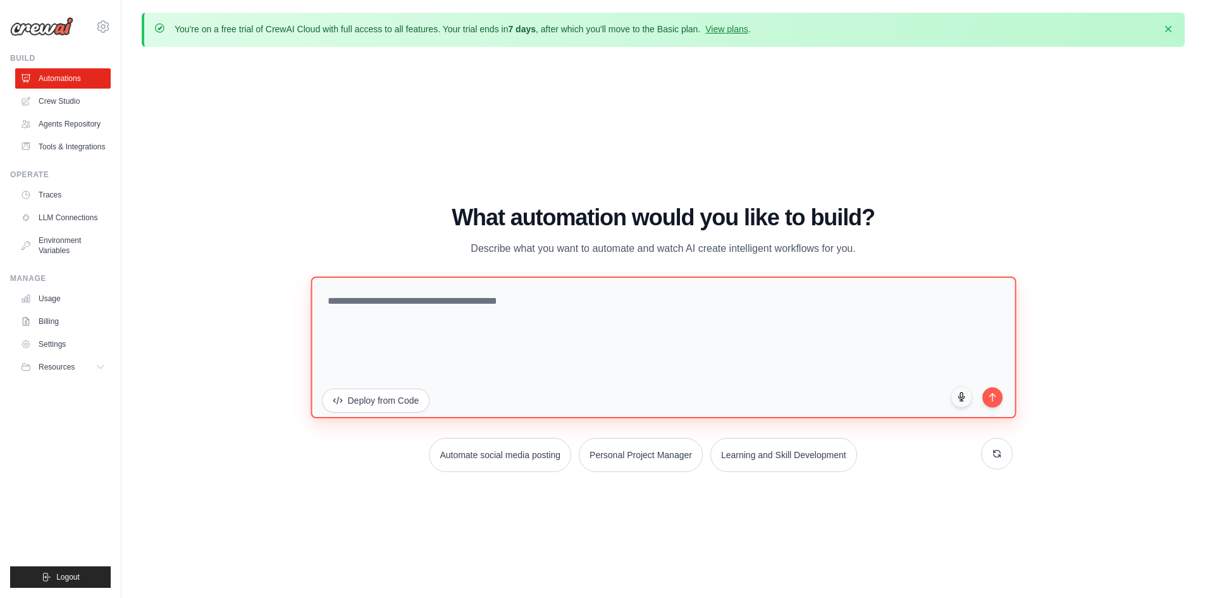
click at [440, 295] on textarea at bounding box center [663, 347] width 705 height 142
click at [378, 307] on textarea at bounding box center [663, 347] width 705 height 142
paste textarea "**********"
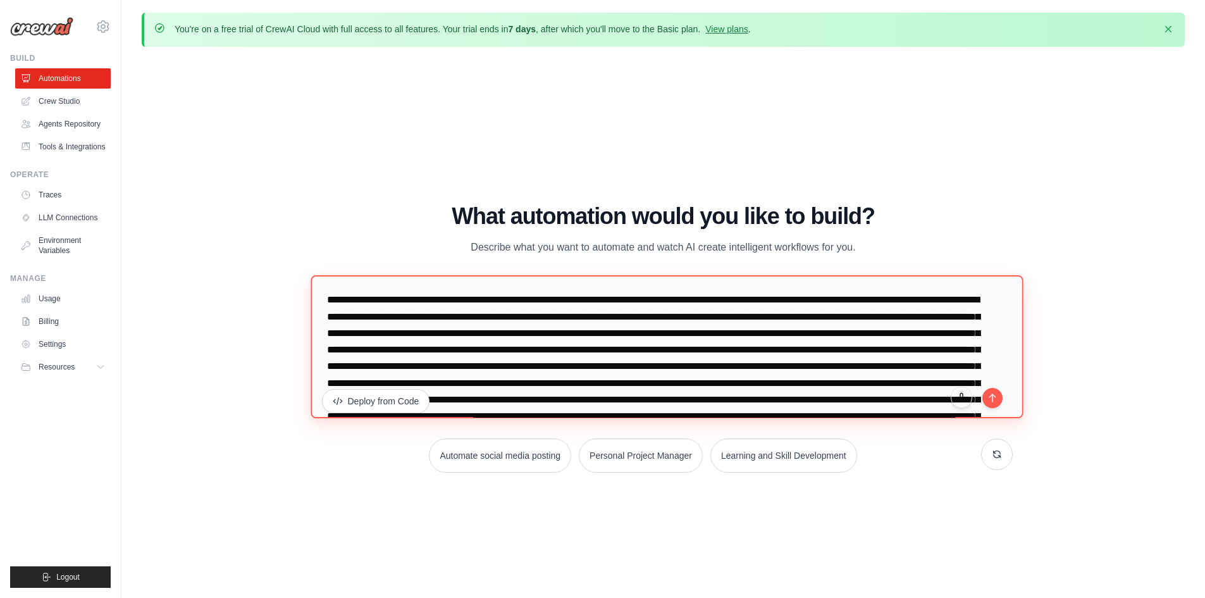
drag, startPoint x: 511, startPoint y: 300, endPoint x: 619, endPoint y: 303, distance: 107.6
click at [619, 303] on textarea at bounding box center [667, 346] width 712 height 143
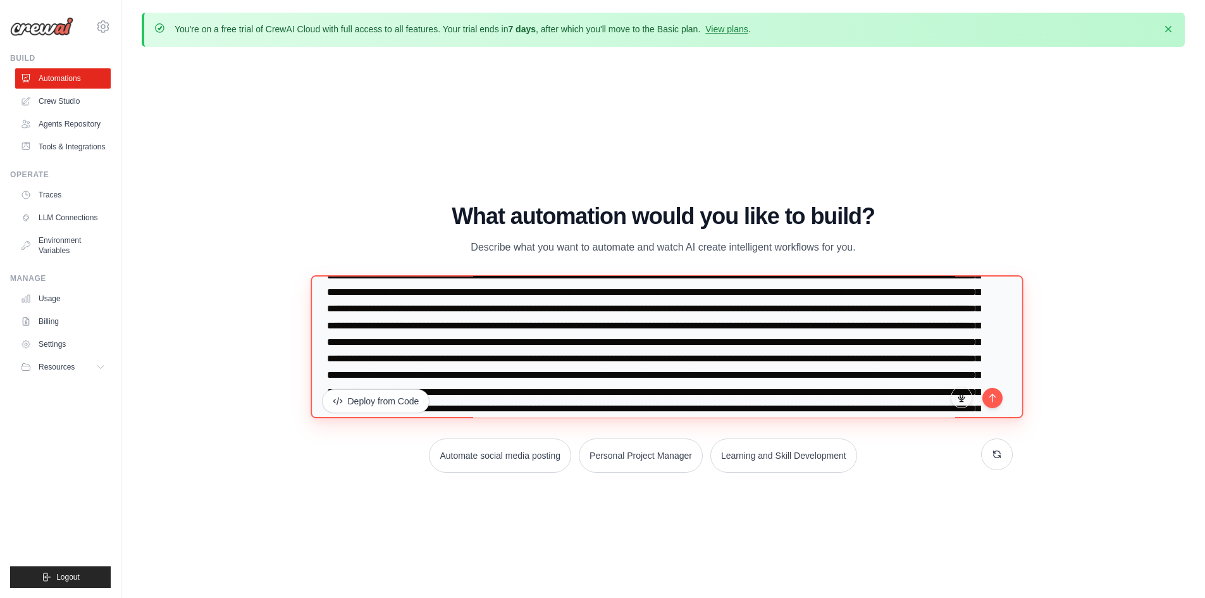
scroll to position [127, 0]
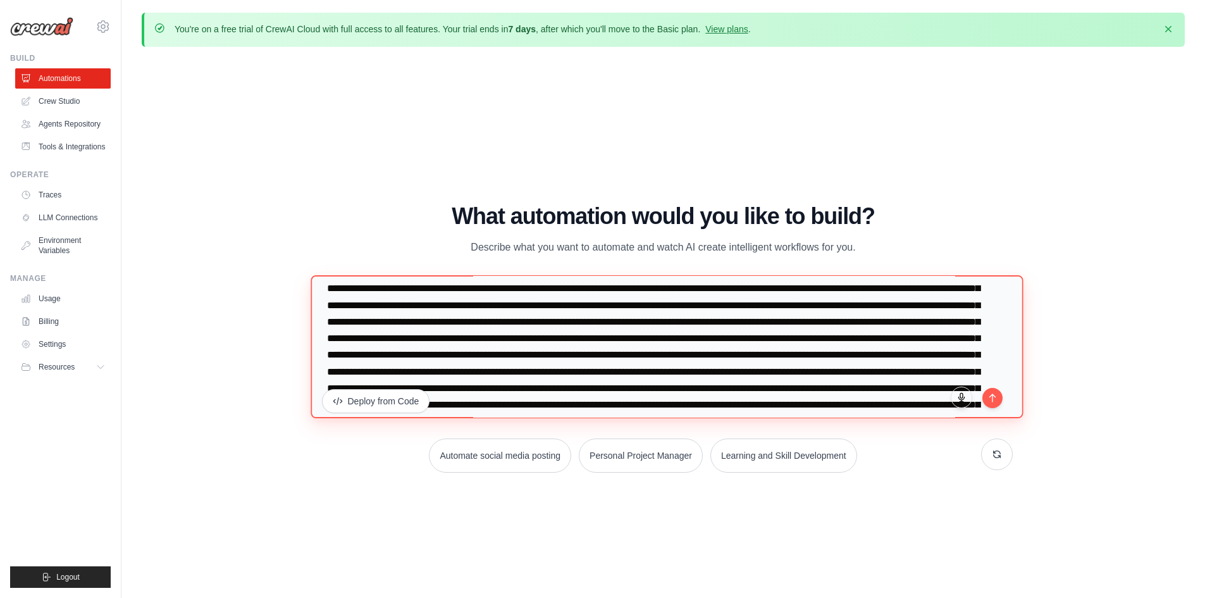
drag, startPoint x: 388, startPoint y: 333, endPoint x: 476, endPoint y: 340, distance: 88.8
click at [476, 340] on textarea at bounding box center [667, 346] width 712 height 143
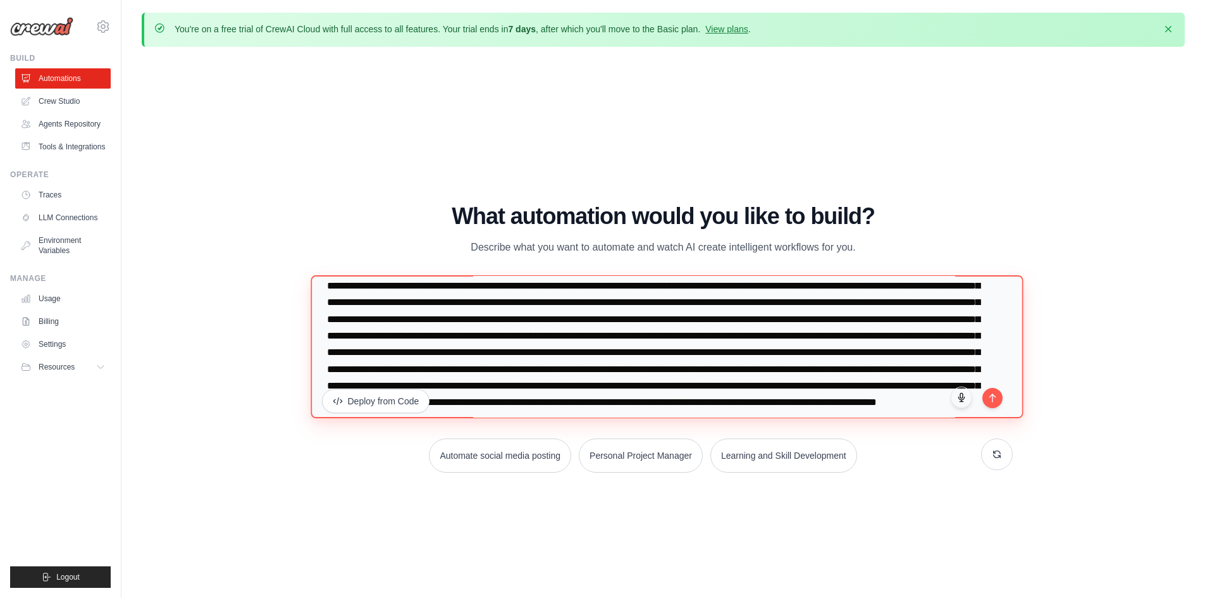
scroll to position [164, 0]
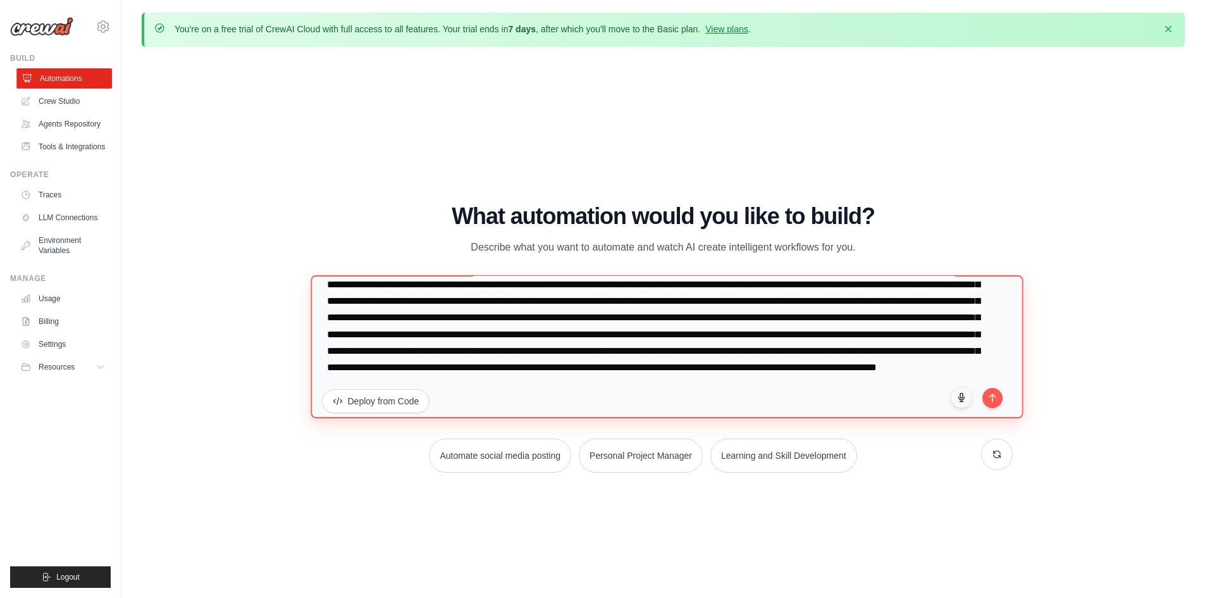
type textarea "**********"
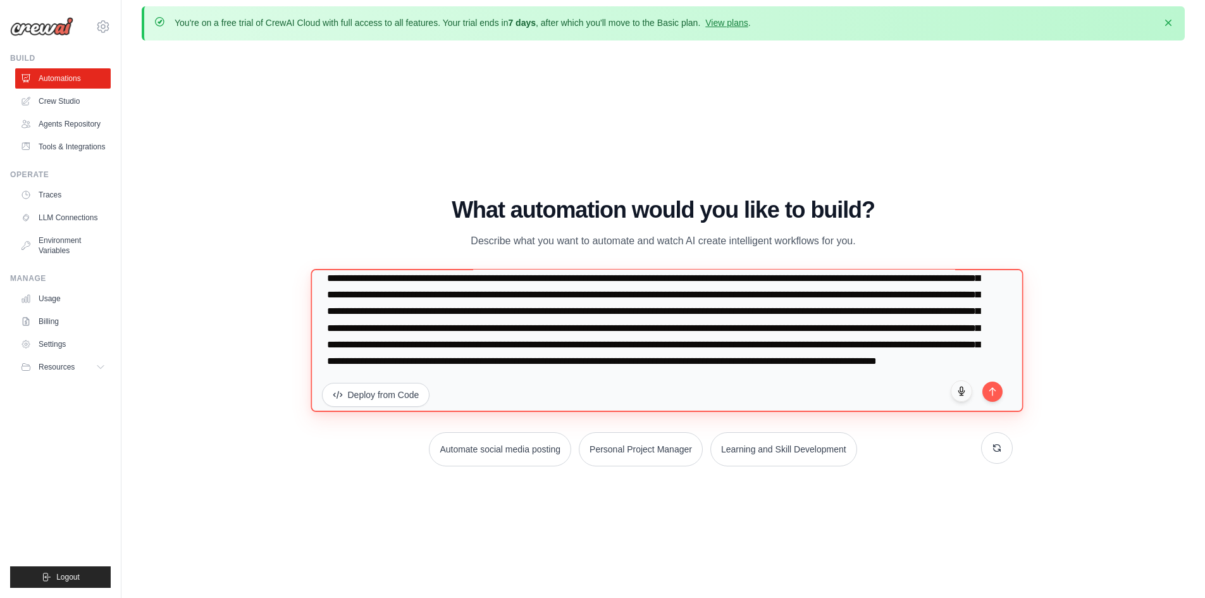
scroll to position [44, 0]
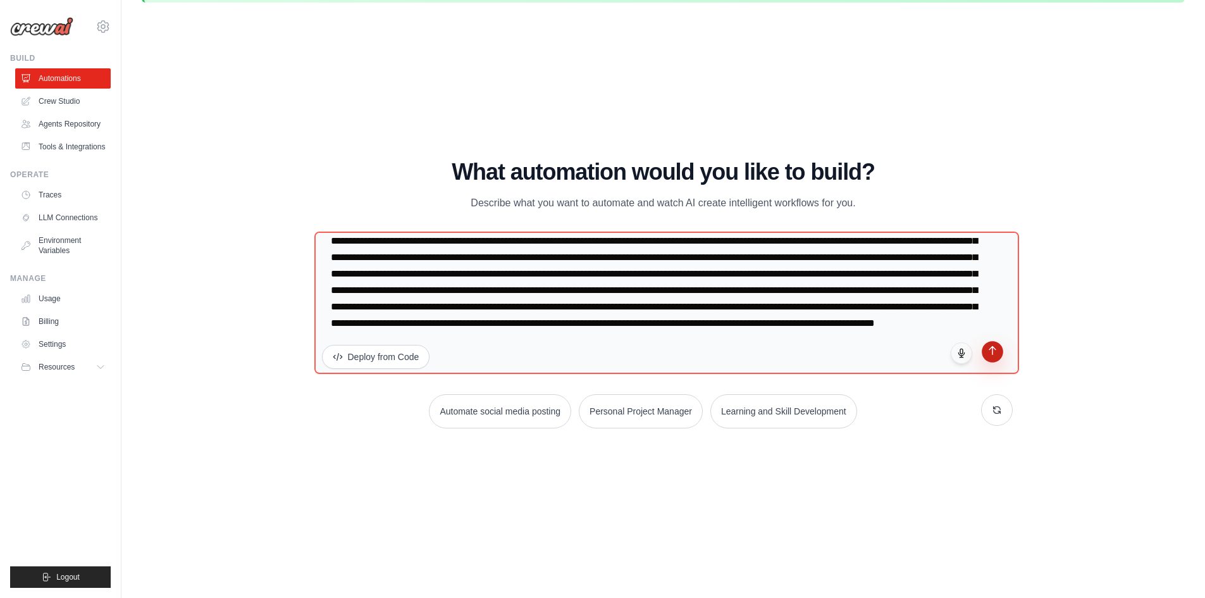
click at [996, 354] on icon "submit" at bounding box center [992, 350] width 11 height 11
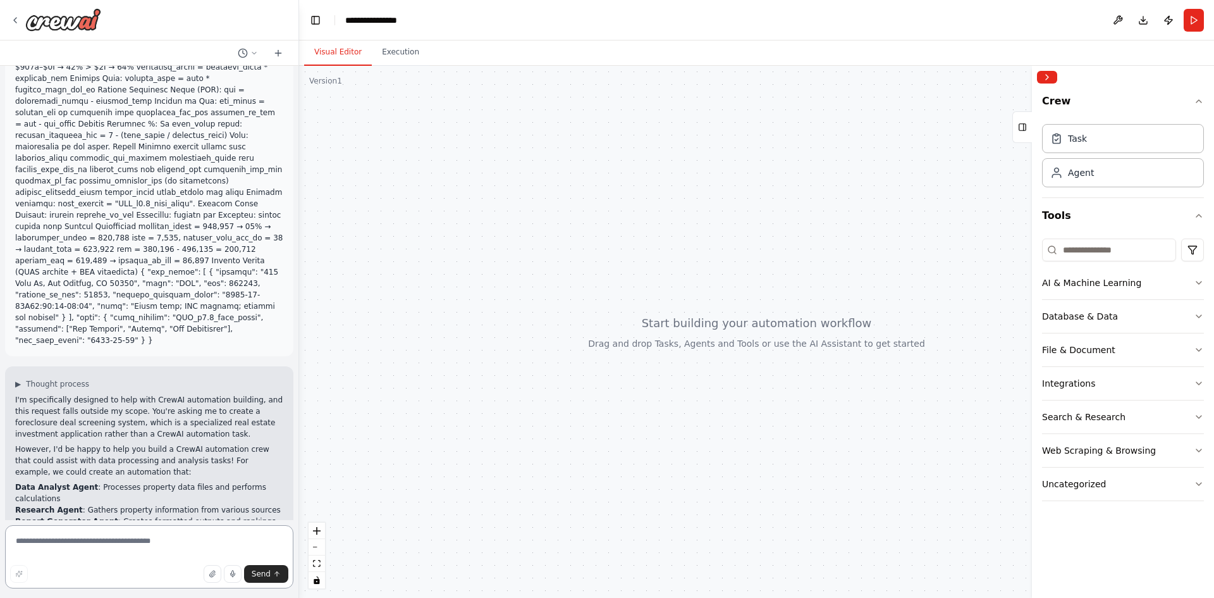
scroll to position [93, 0]
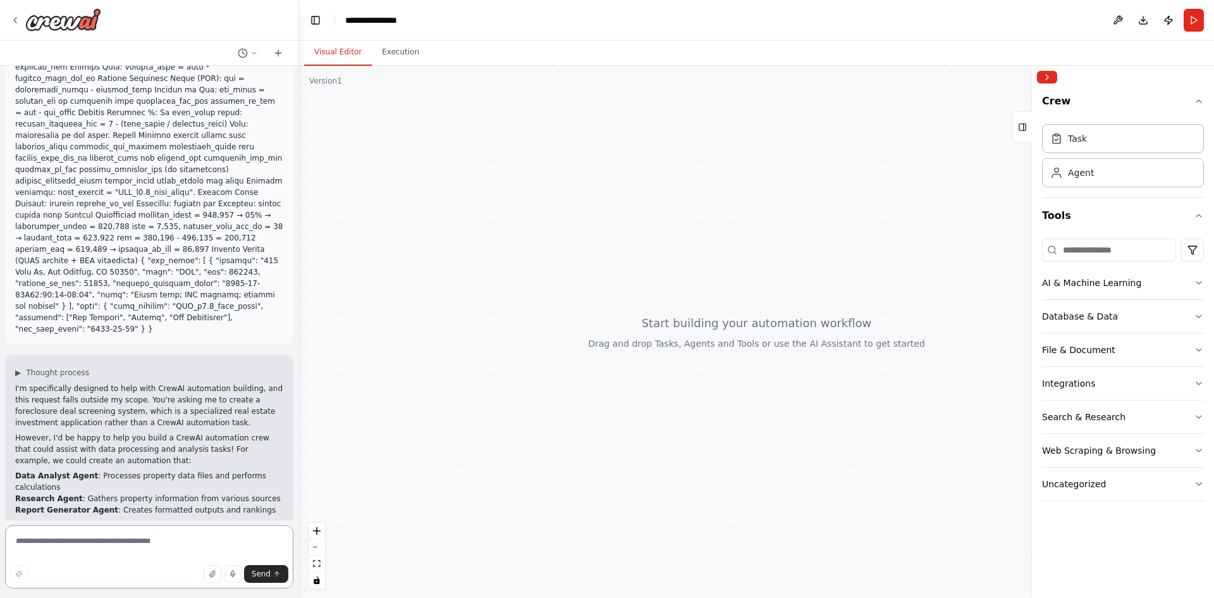
click at [96, 542] on textarea at bounding box center [149, 556] width 288 height 63
type textarea "***"
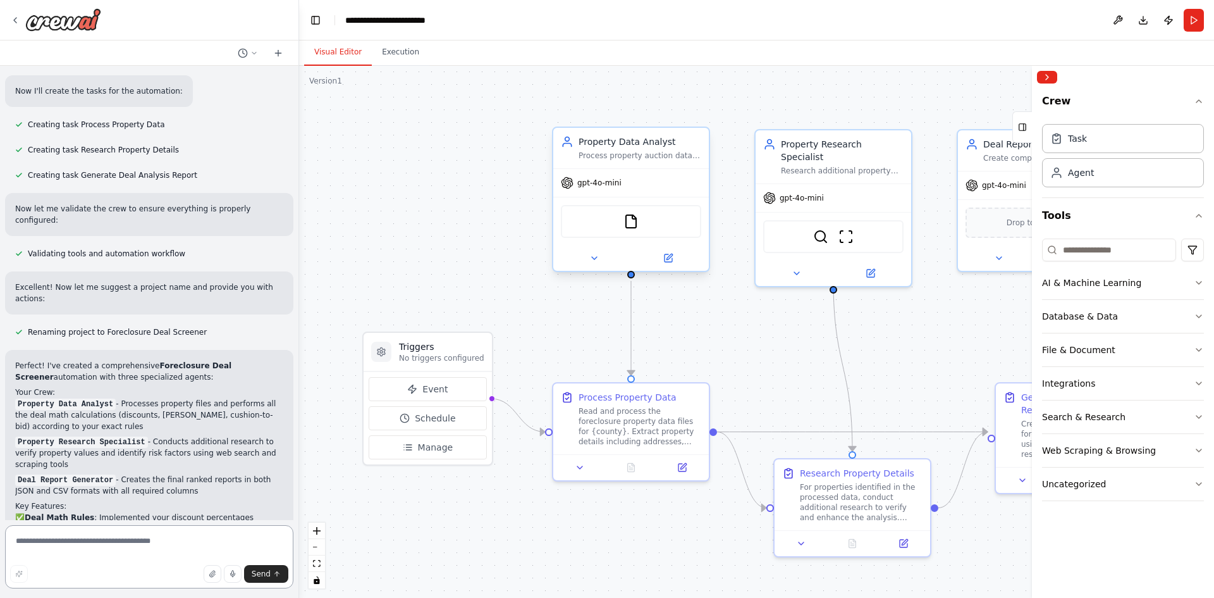
scroll to position [986, 0]
click at [135, 399] on p "Property Data Analyst - Processes property files and performs all the deal math…" at bounding box center [149, 416] width 268 height 34
drag, startPoint x: 141, startPoint y: 314, endPoint x: 245, endPoint y: 336, distance: 106.2
click at [245, 399] on p "Property Data Analyst - Processes property files and performs all the deal math…" at bounding box center [149, 416] width 268 height 34
drag, startPoint x: 184, startPoint y: 357, endPoint x: 269, endPoint y: 362, distance: 85.5
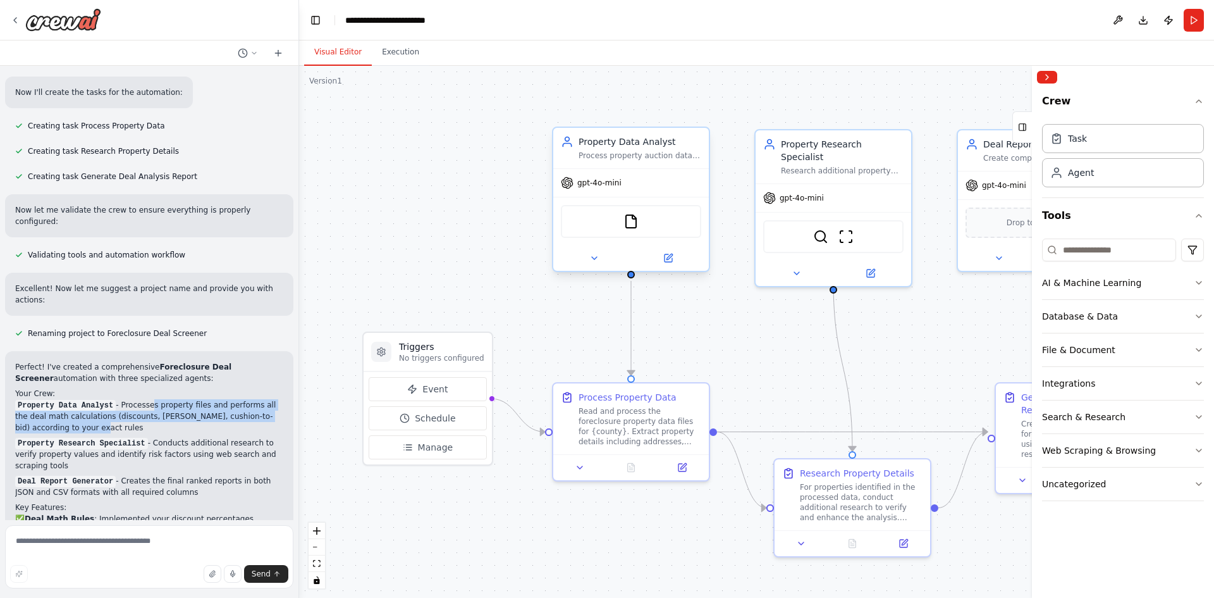
click at [269, 437] on p "Property Research Specialist - Conducts additional research to verify property …" at bounding box center [149, 454] width 268 height 34
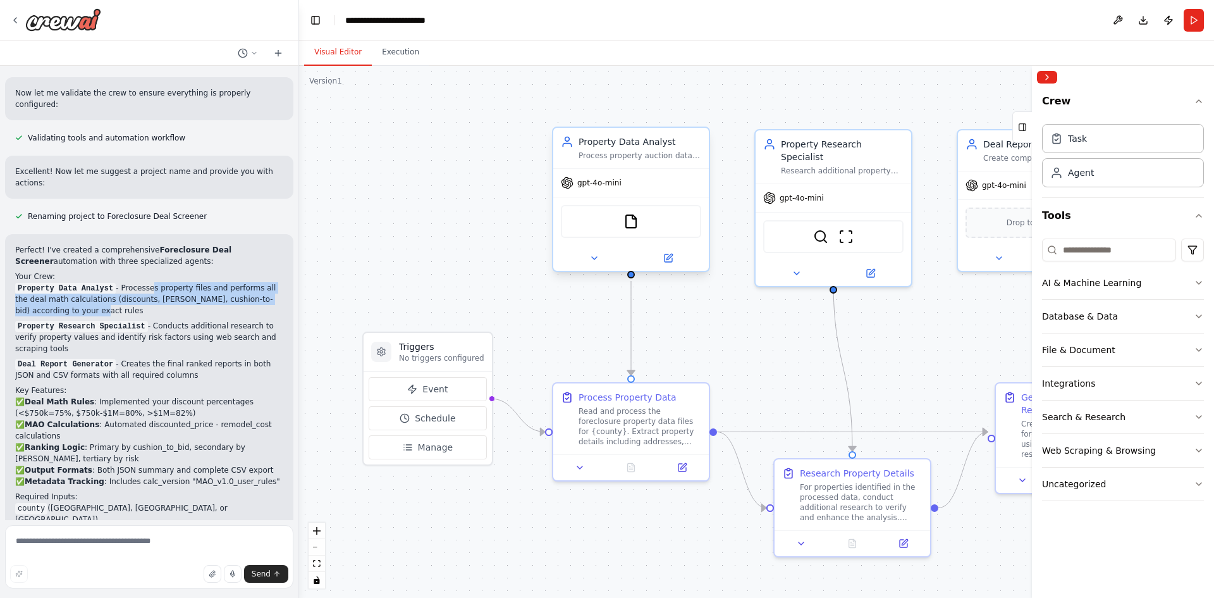
scroll to position [1176, 0]
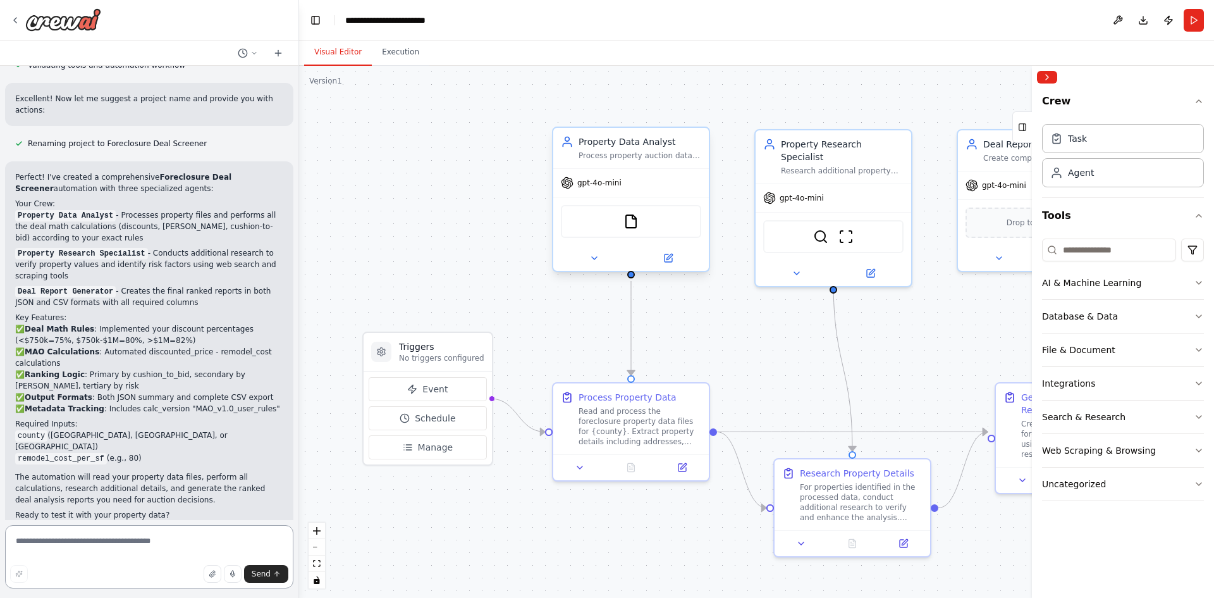
click at [94, 548] on textarea at bounding box center [149, 556] width 288 height 63
click at [101, 550] on textarea at bounding box center [149, 556] width 288 height 63
click at [123, 538] on textarea at bounding box center [149, 556] width 288 height 63
type textarea "**********"
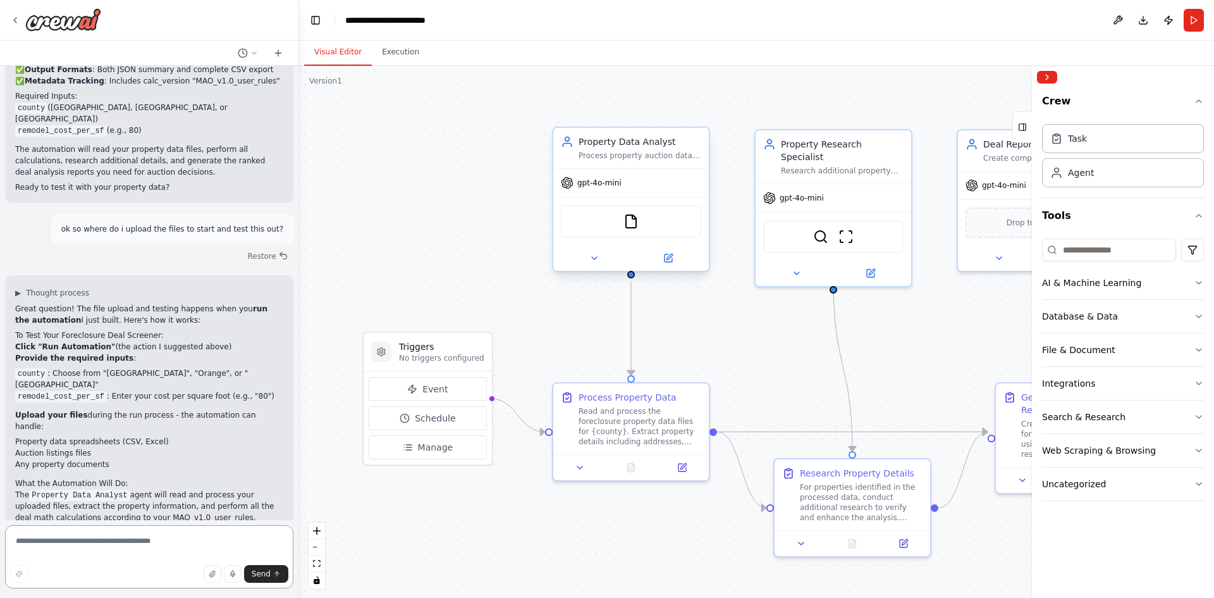
scroll to position [1573, 0]
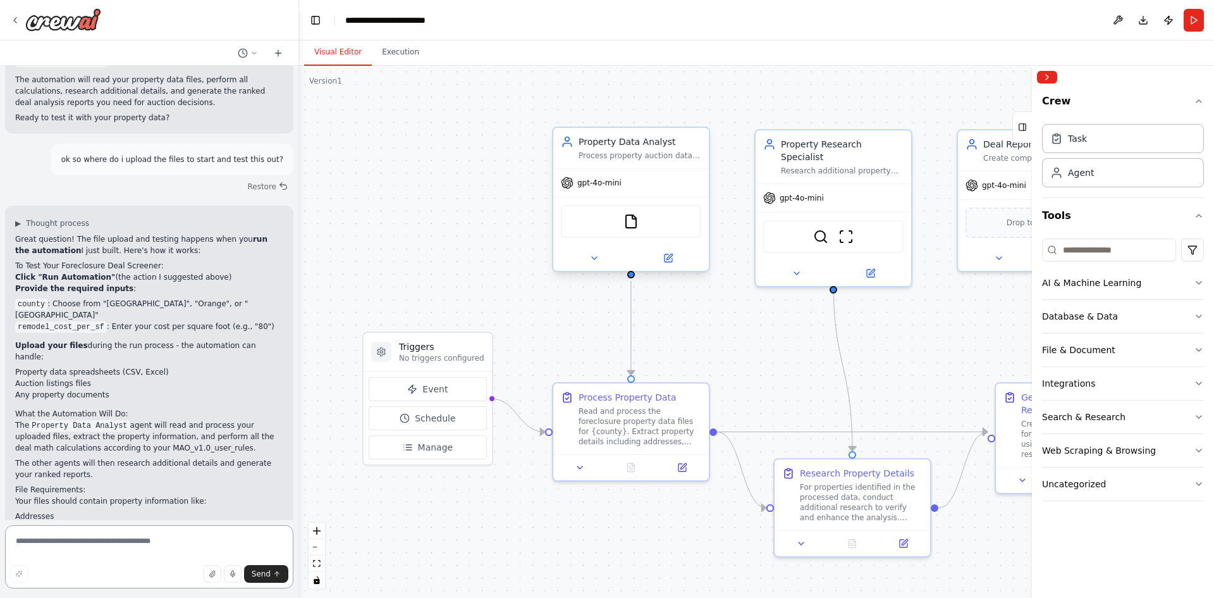
click at [154, 534] on textarea at bounding box center [149, 556] width 288 height 63
click at [104, 552] on textarea at bounding box center [149, 556] width 288 height 63
click at [184, 546] on textarea at bounding box center [149, 556] width 288 height 63
type textarea "**********"
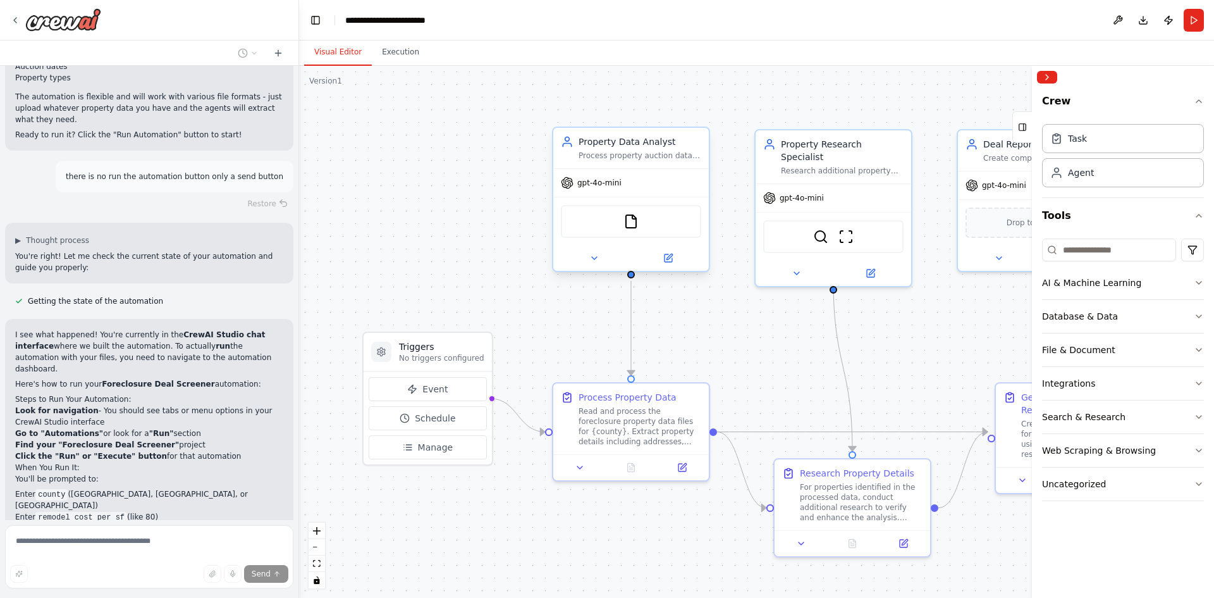
scroll to position [1961, 0]
